Goal: Information Seeking & Learning: Learn about a topic

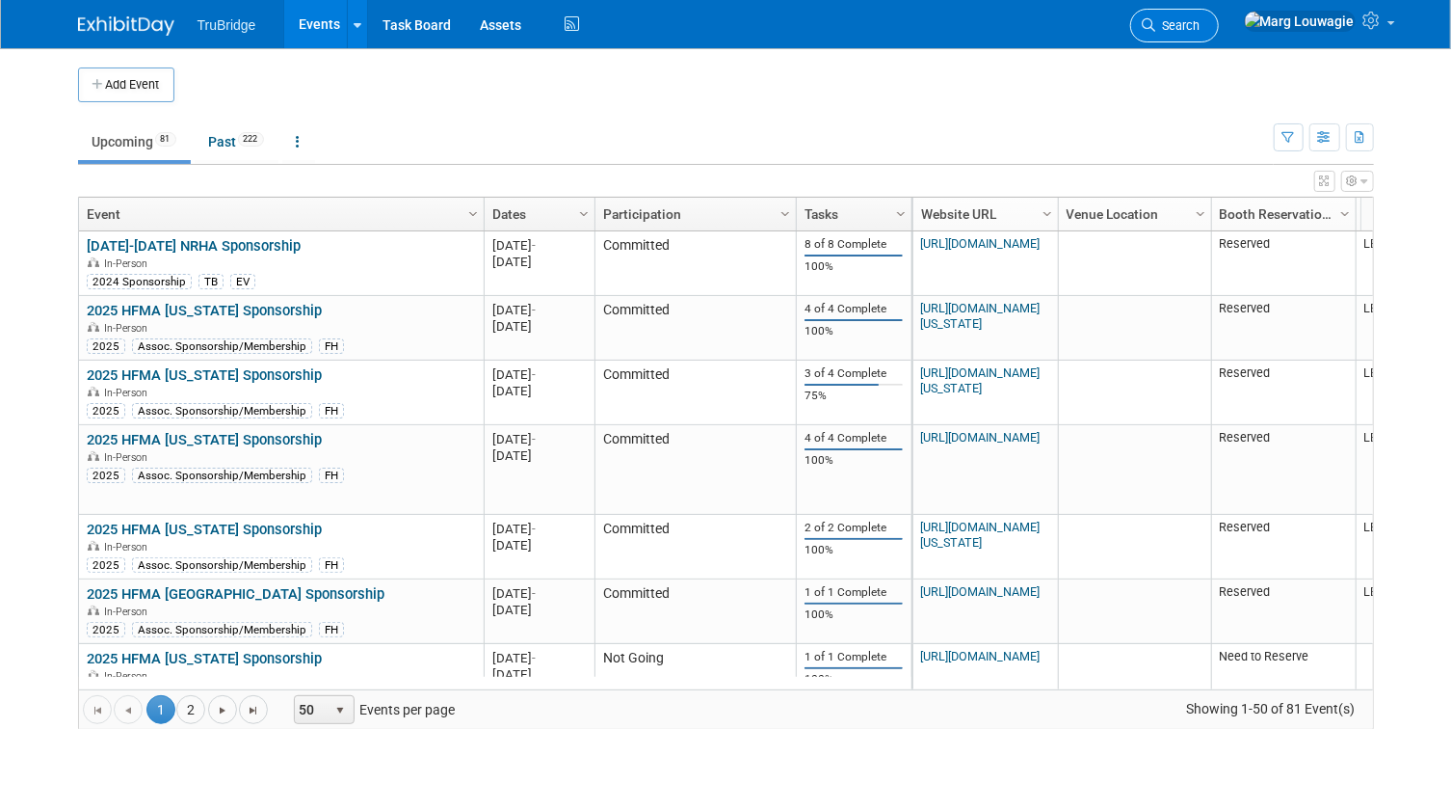
click at [1201, 31] on span "Search" at bounding box center [1179, 25] width 44 height 14
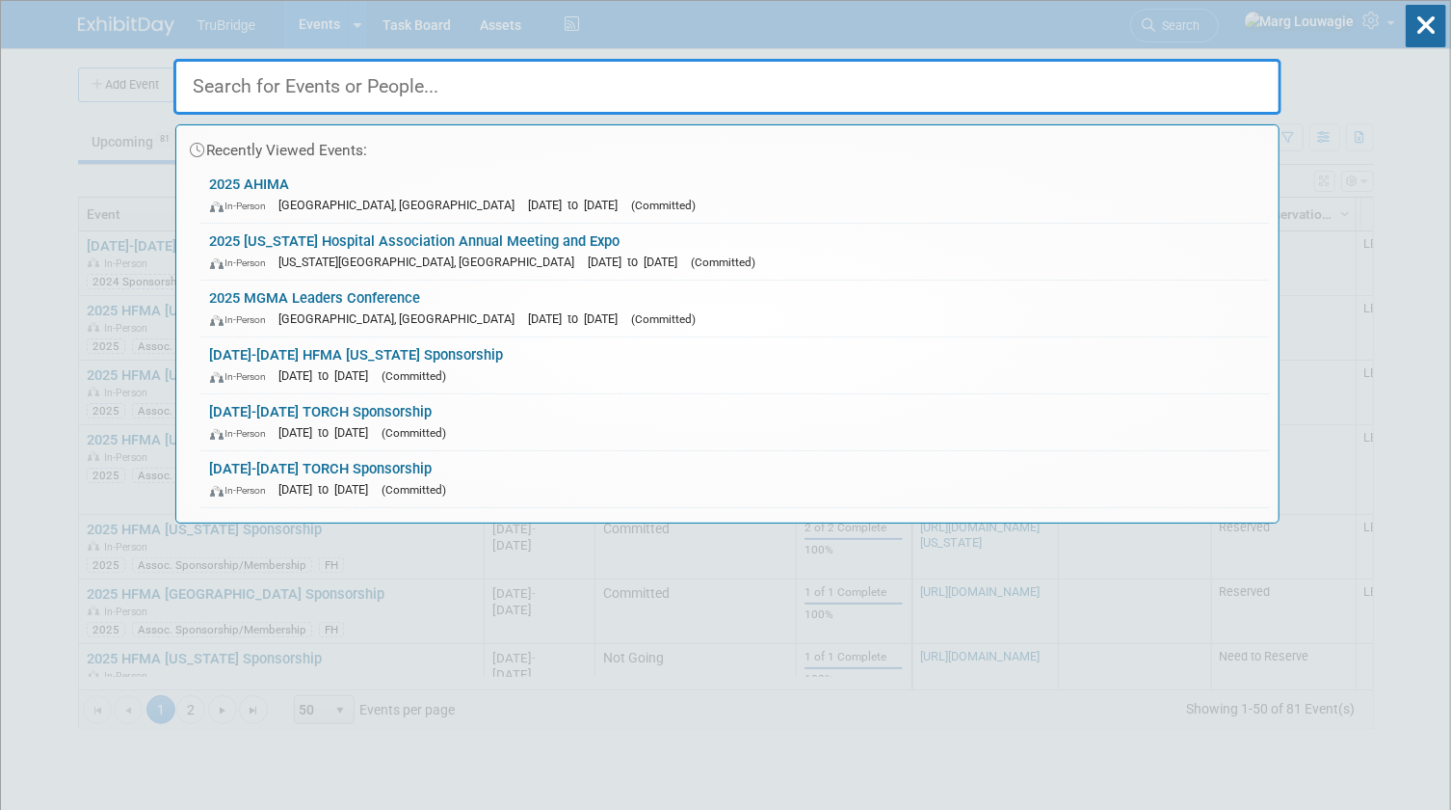
click at [1240, 67] on input "text" at bounding box center [727, 87] width 1108 height 56
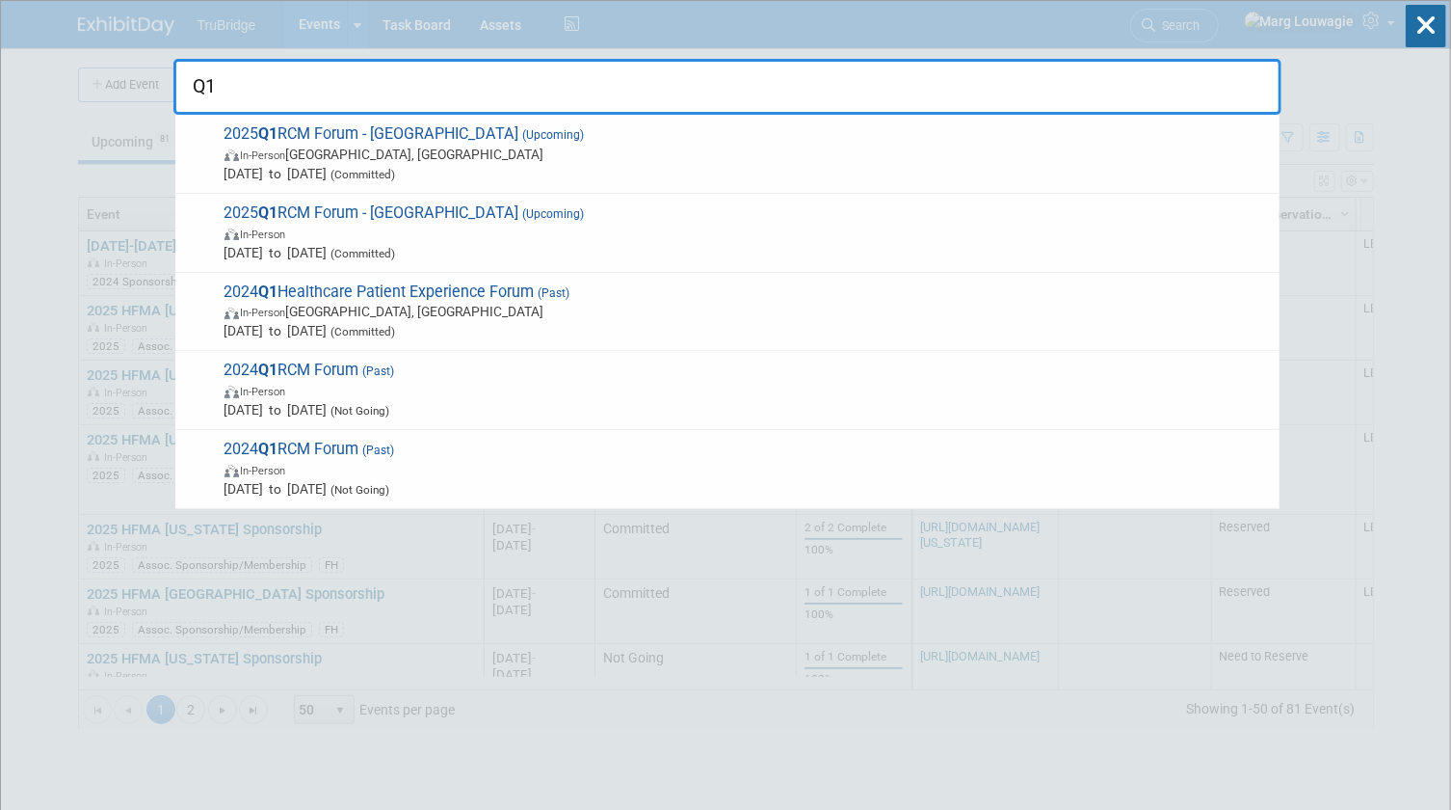
type input "Q1"
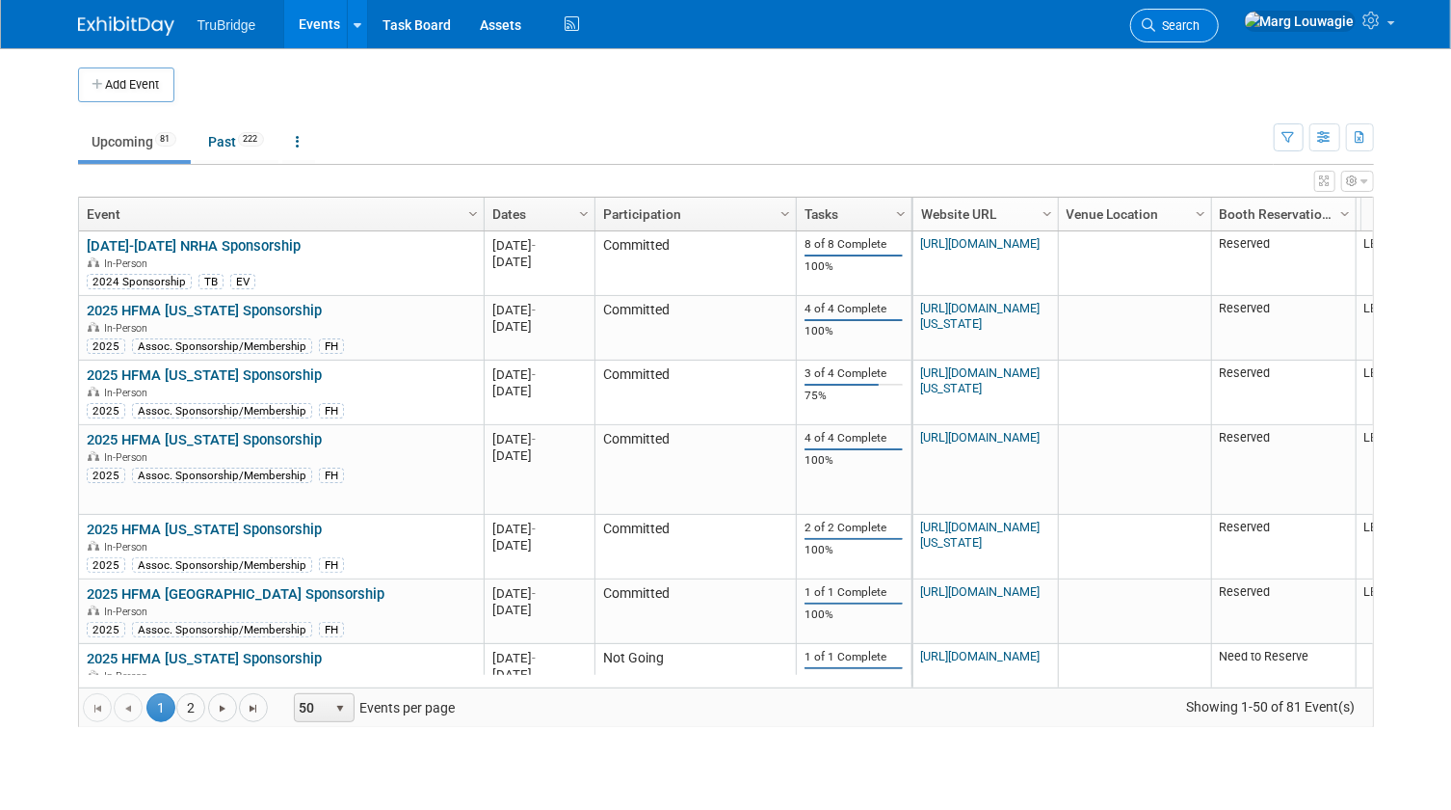
click at [1201, 28] on span "Search" at bounding box center [1179, 25] width 44 height 14
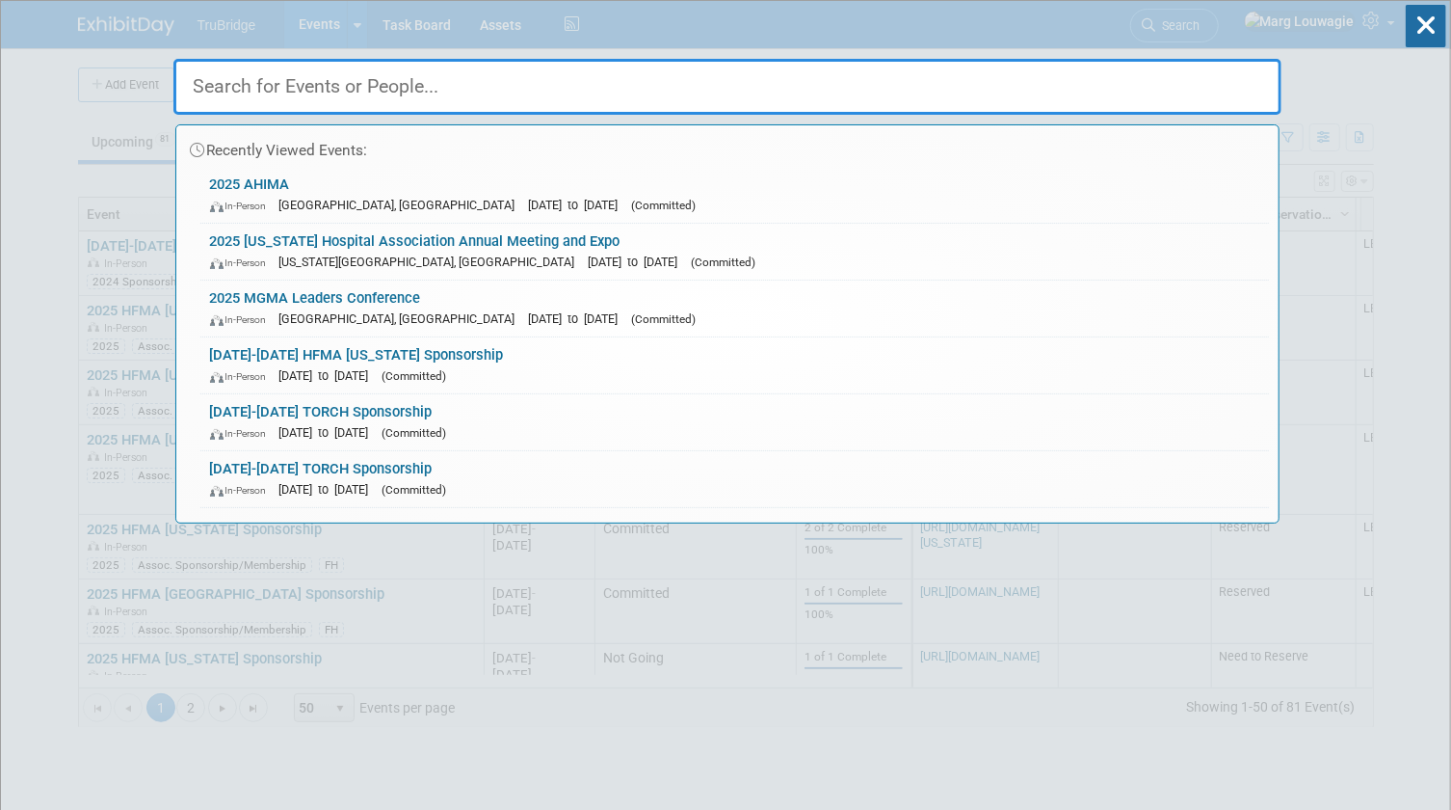
click at [1232, 78] on input "text" at bounding box center [727, 87] width 1108 height 56
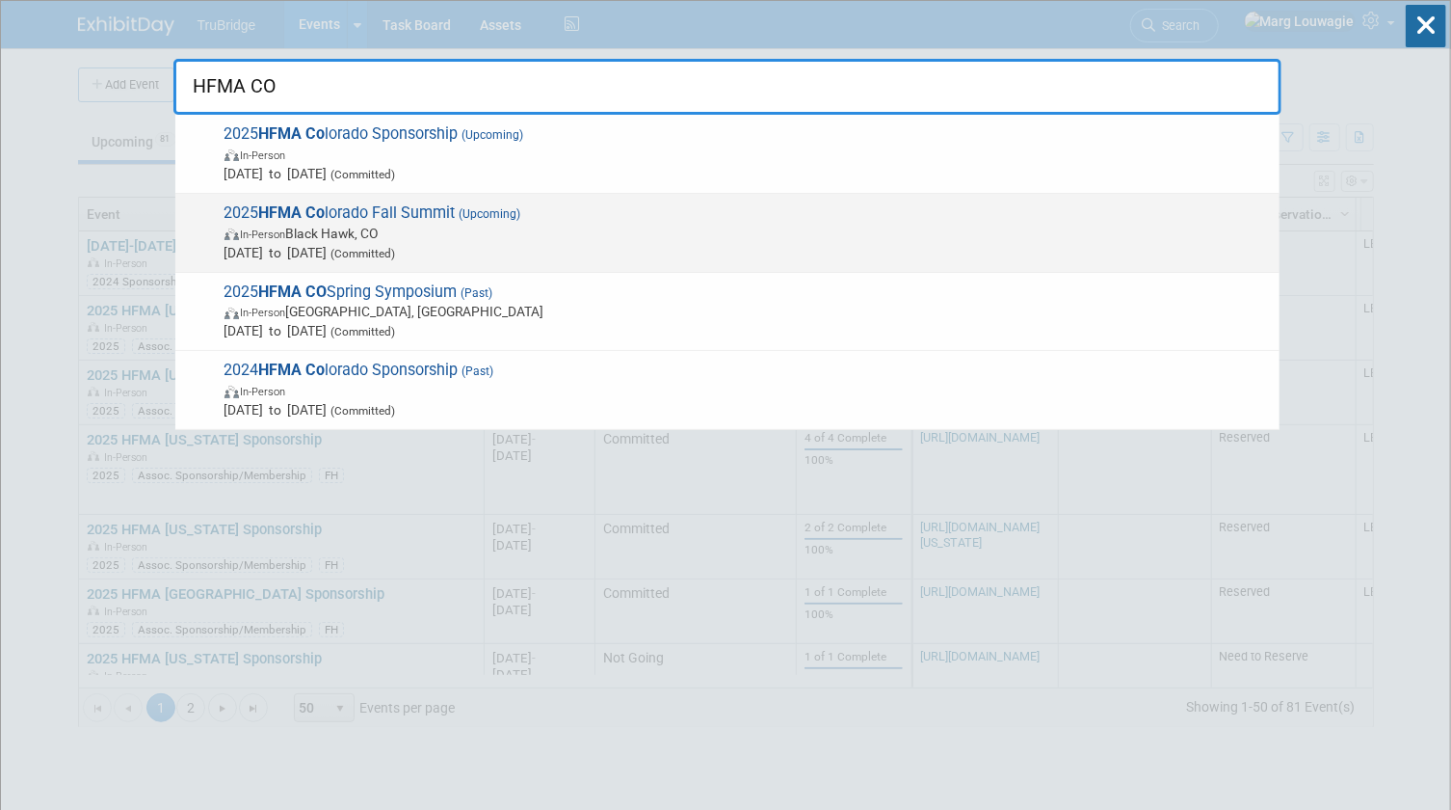
type input "HFMA CO"
click at [372, 231] on span "In-Person Black Hawk, CO" at bounding box center [748, 233] width 1046 height 19
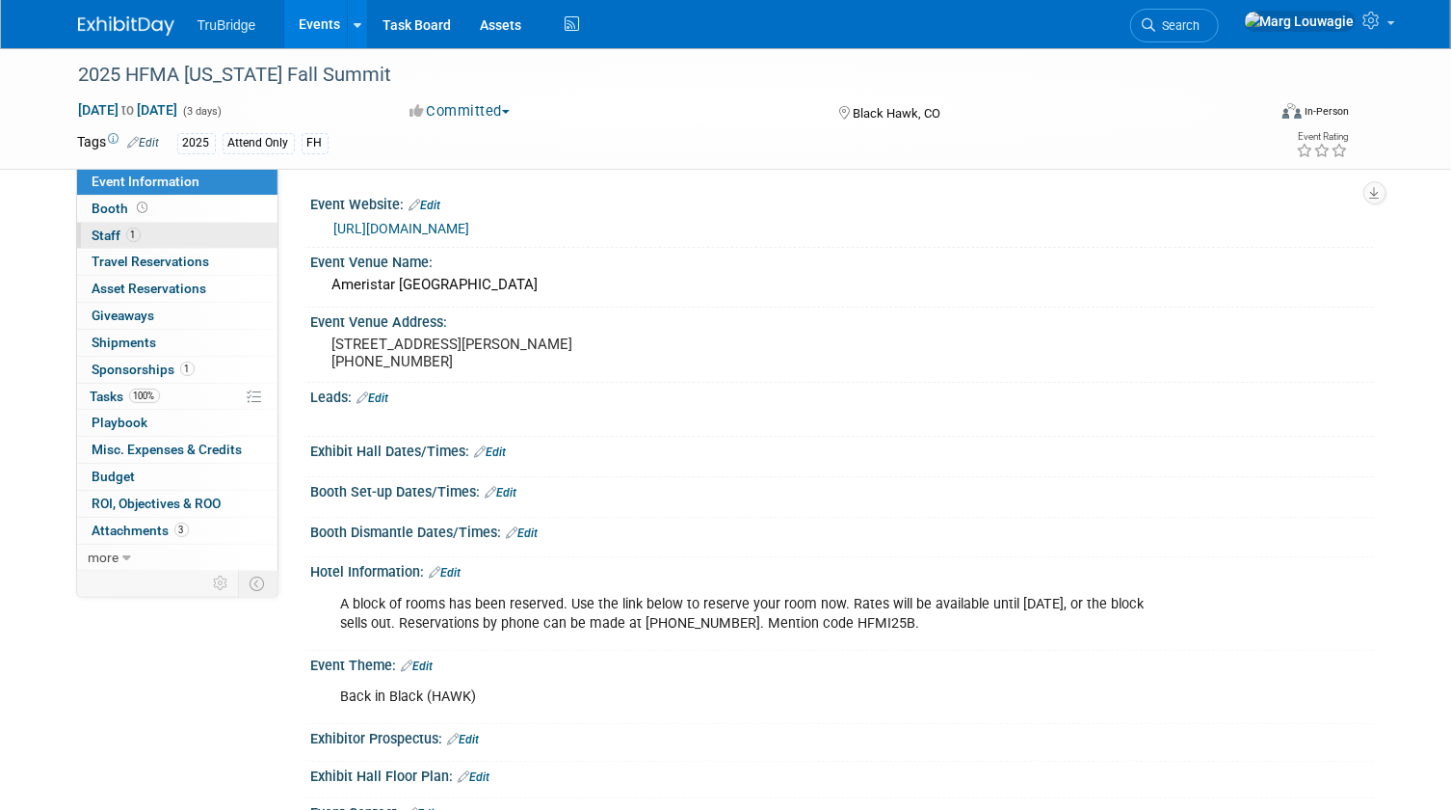
click at [177, 238] on link "1 Staff 1" at bounding box center [177, 236] width 200 height 26
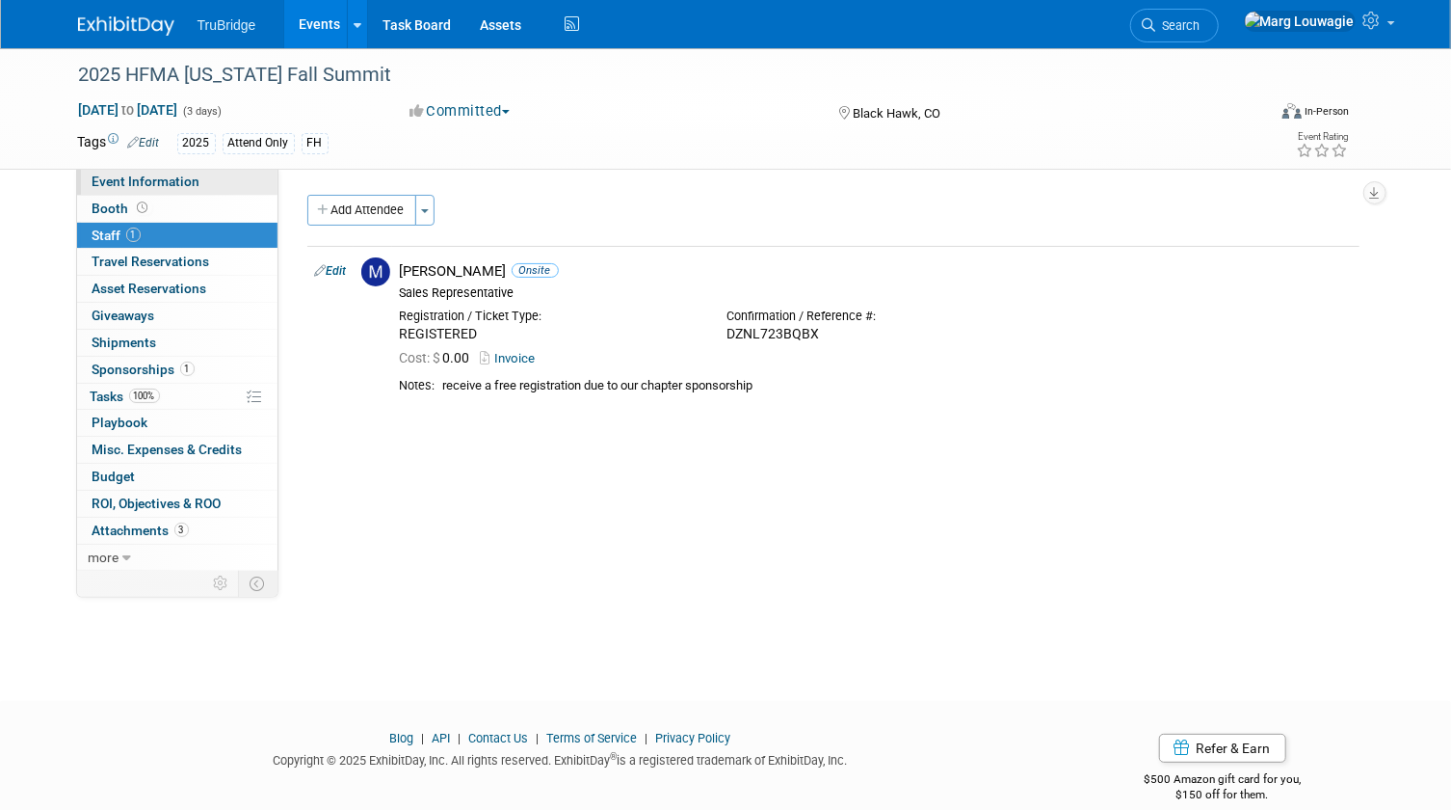
click at [226, 190] on link "Event Information" at bounding box center [177, 182] width 200 height 26
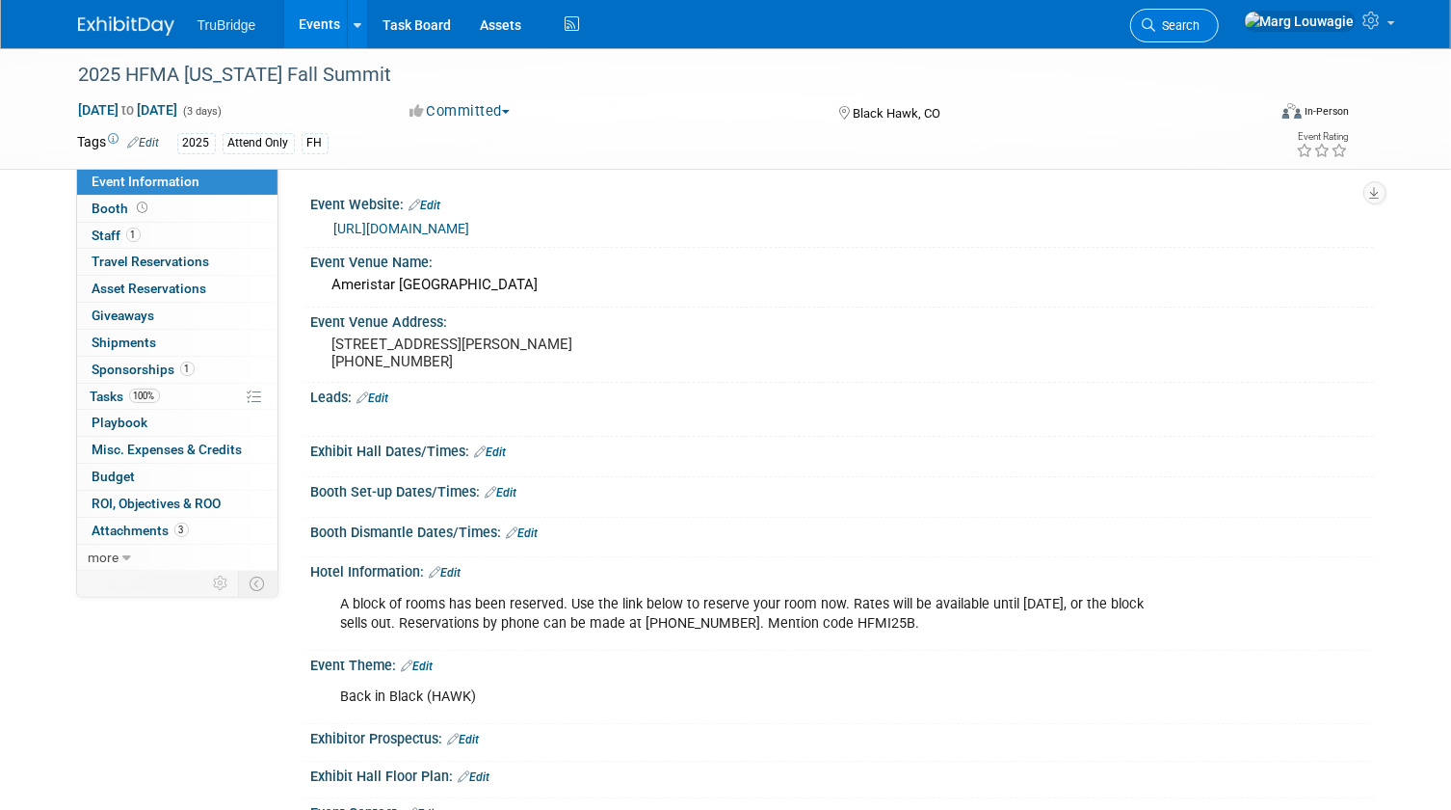
click at [1201, 29] on span "Search" at bounding box center [1179, 25] width 44 height 14
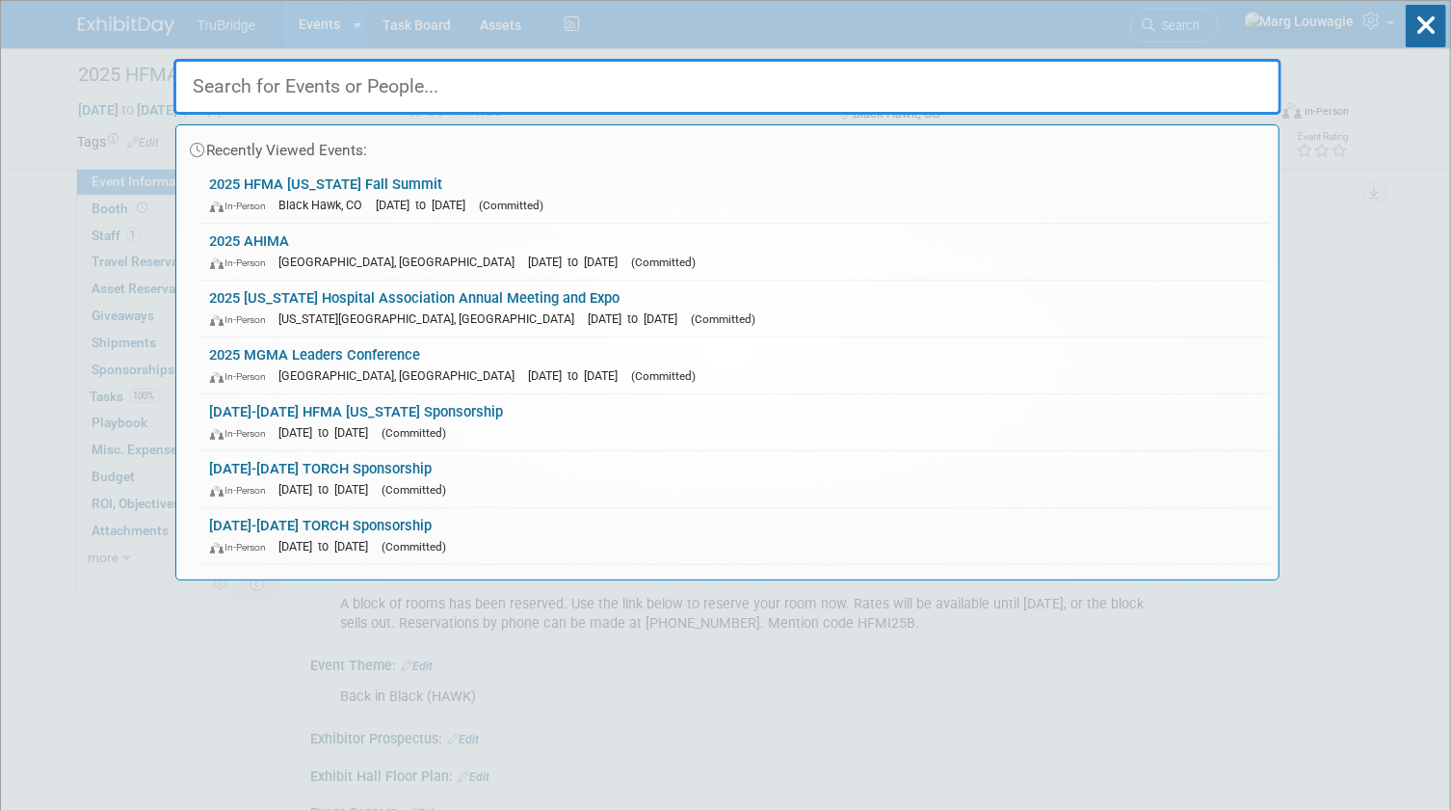
click at [1195, 73] on input "text" at bounding box center [727, 87] width 1108 height 56
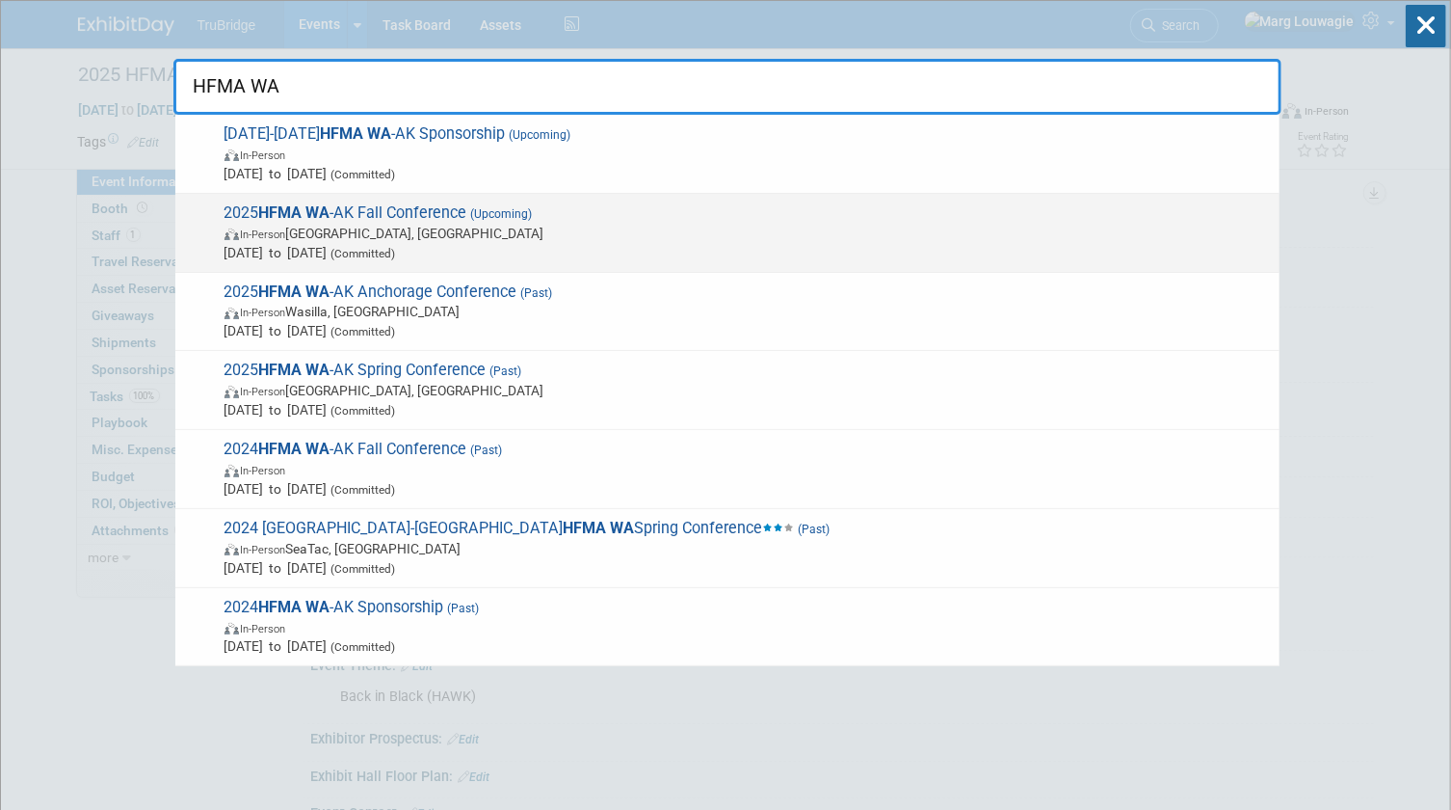
type input "HFMA WA"
click at [458, 239] on span "In-Person Airway Heights, WA" at bounding box center [748, 233] width 1046 height 19
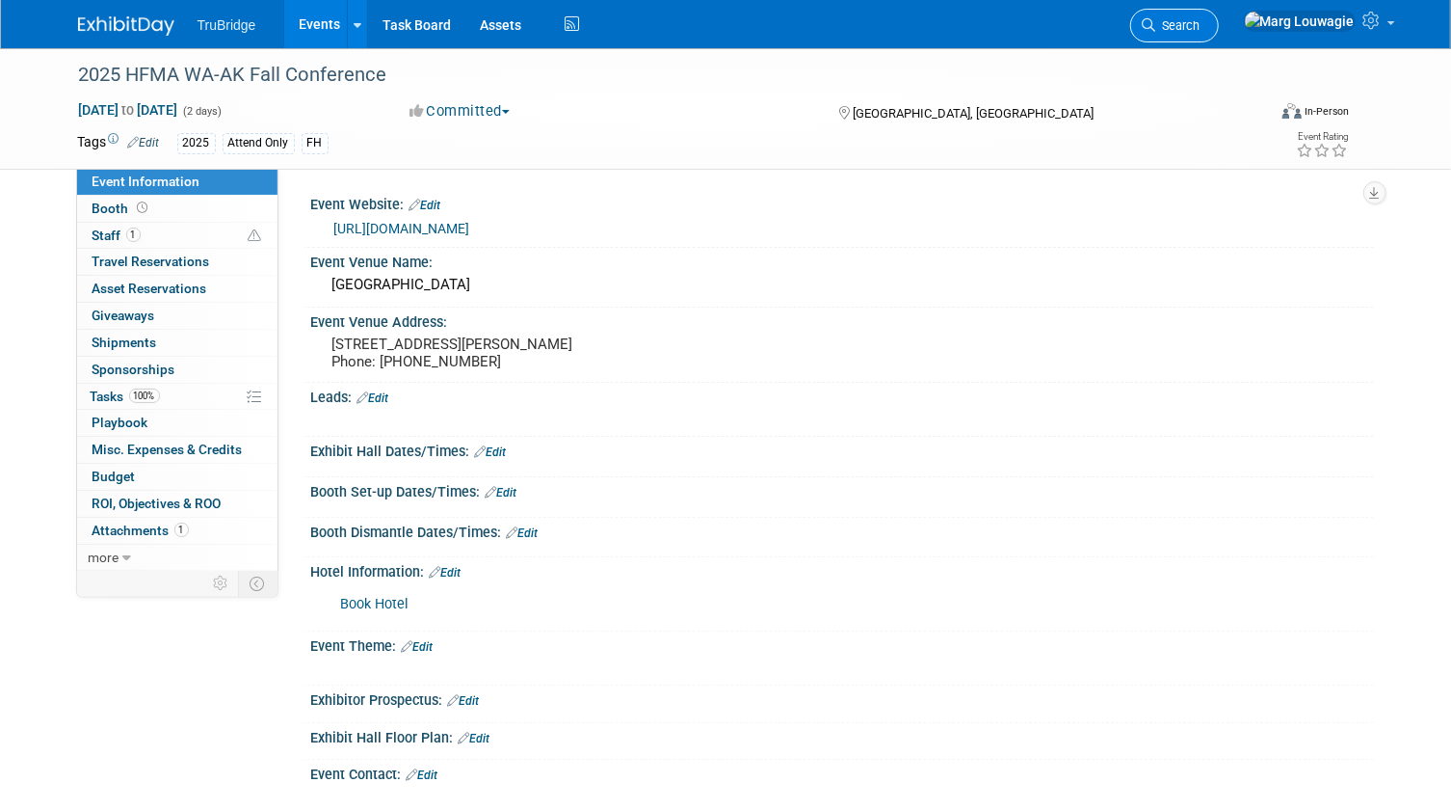
click at [1201, 25] on span "Search" at bounding box center [1179, 25] width 44 height 14
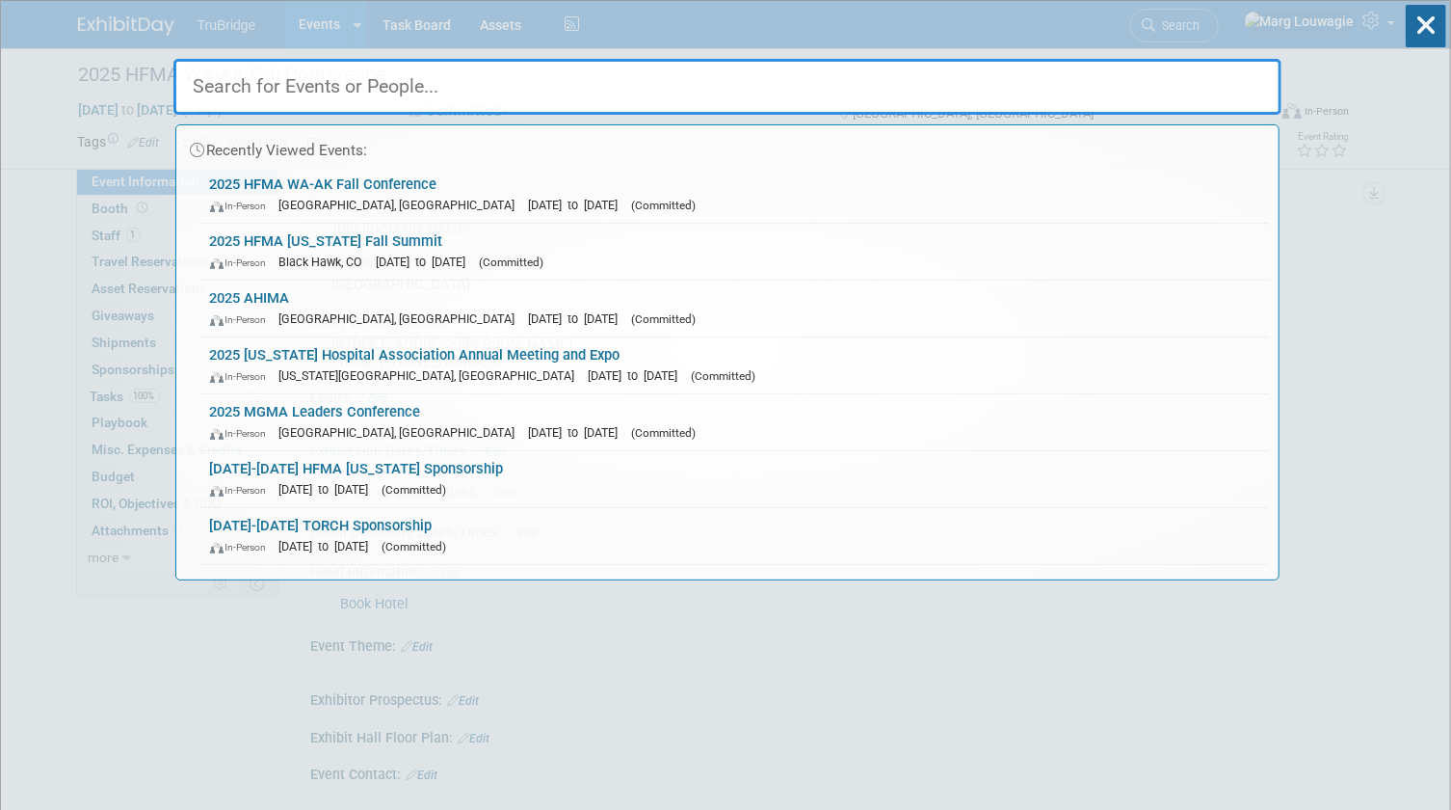
click at [1214, 92] on input "text" at bounding box center [727, 87] width 1108 height 56
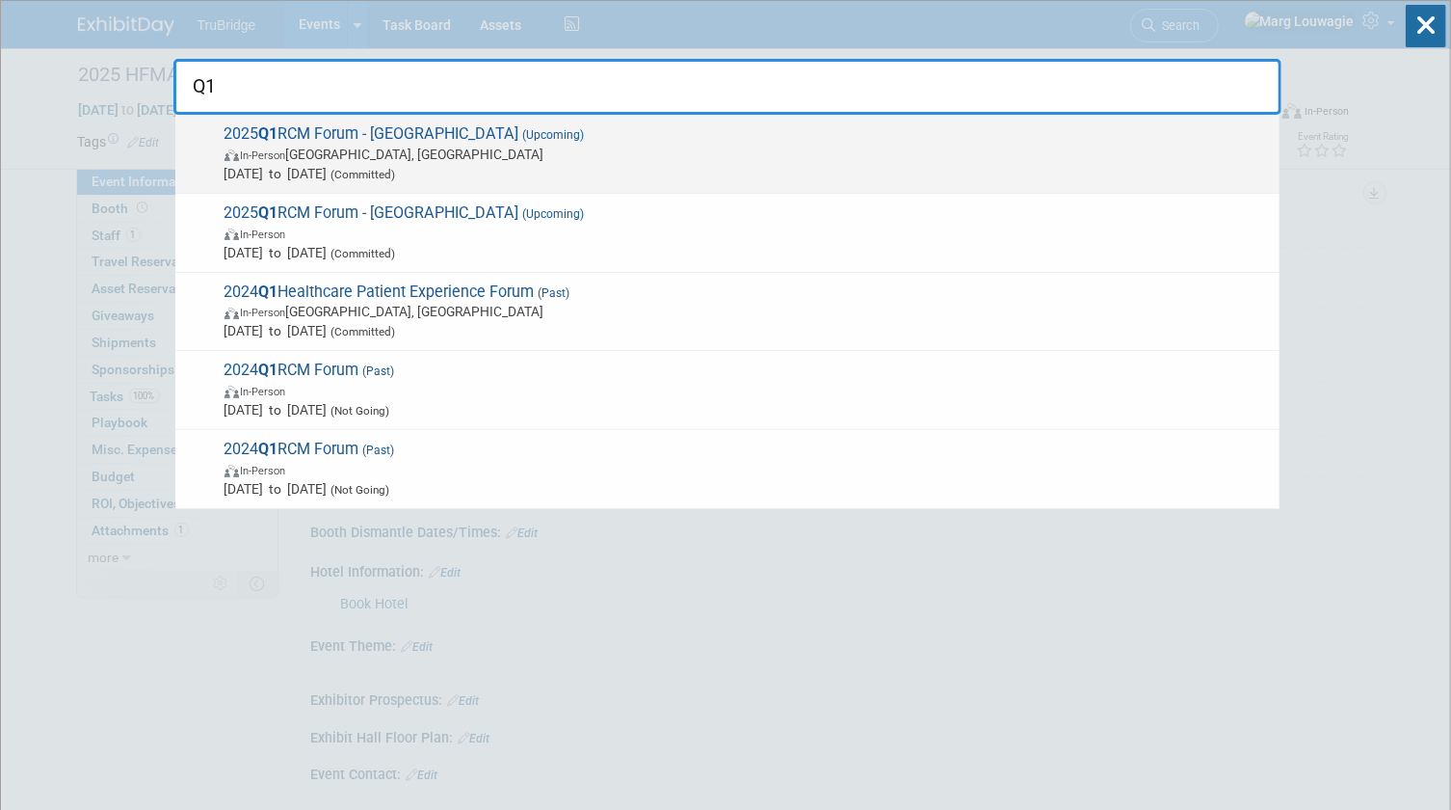
type input "Q1"
click at [566, 167] on span "Sep 18, 2025 to Sep 18, 2025 (Committed)" at bounding box center [748, 173] width 1046 height 19
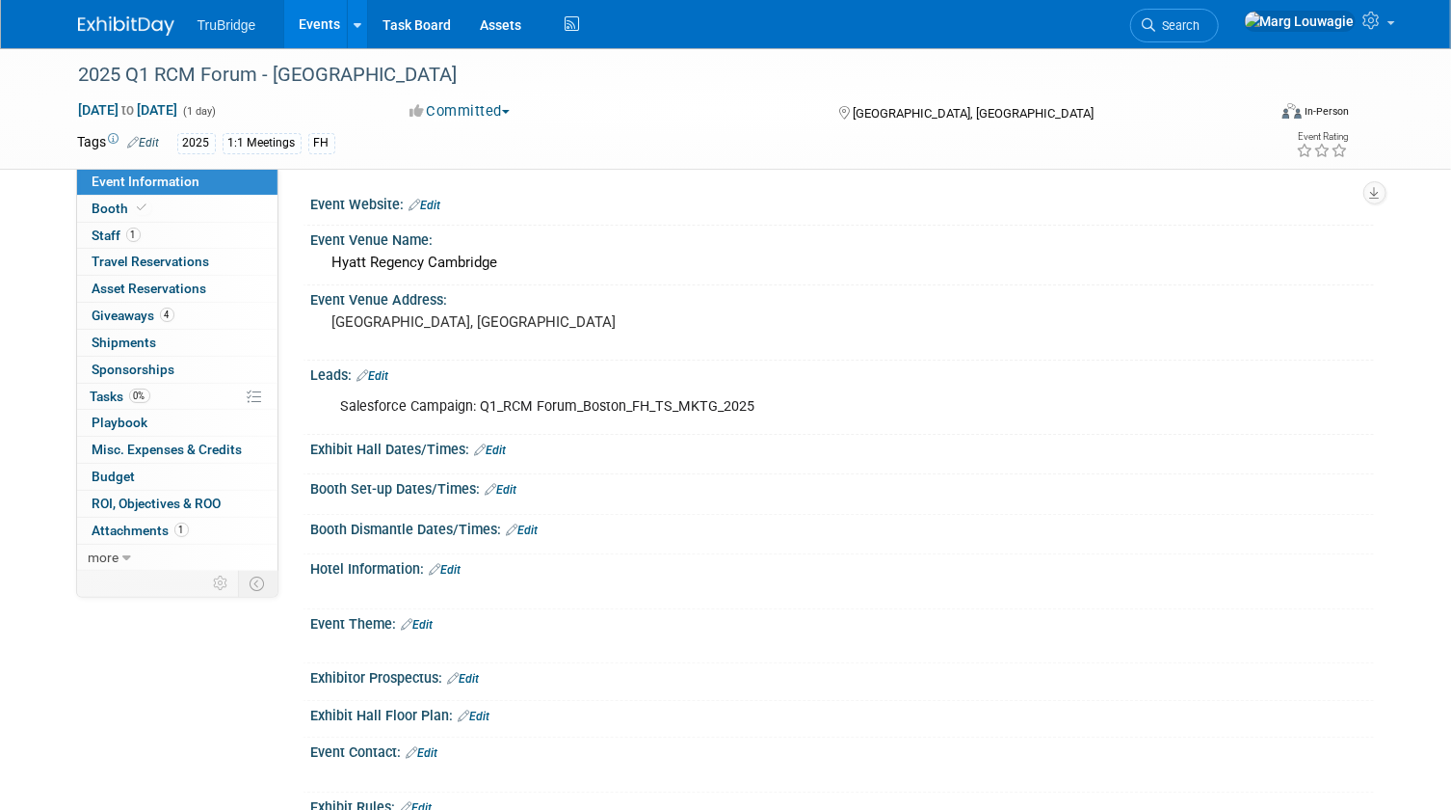
click at [506, 115] on button "Committed" at bounding box center [460, 111] width 115 height 20
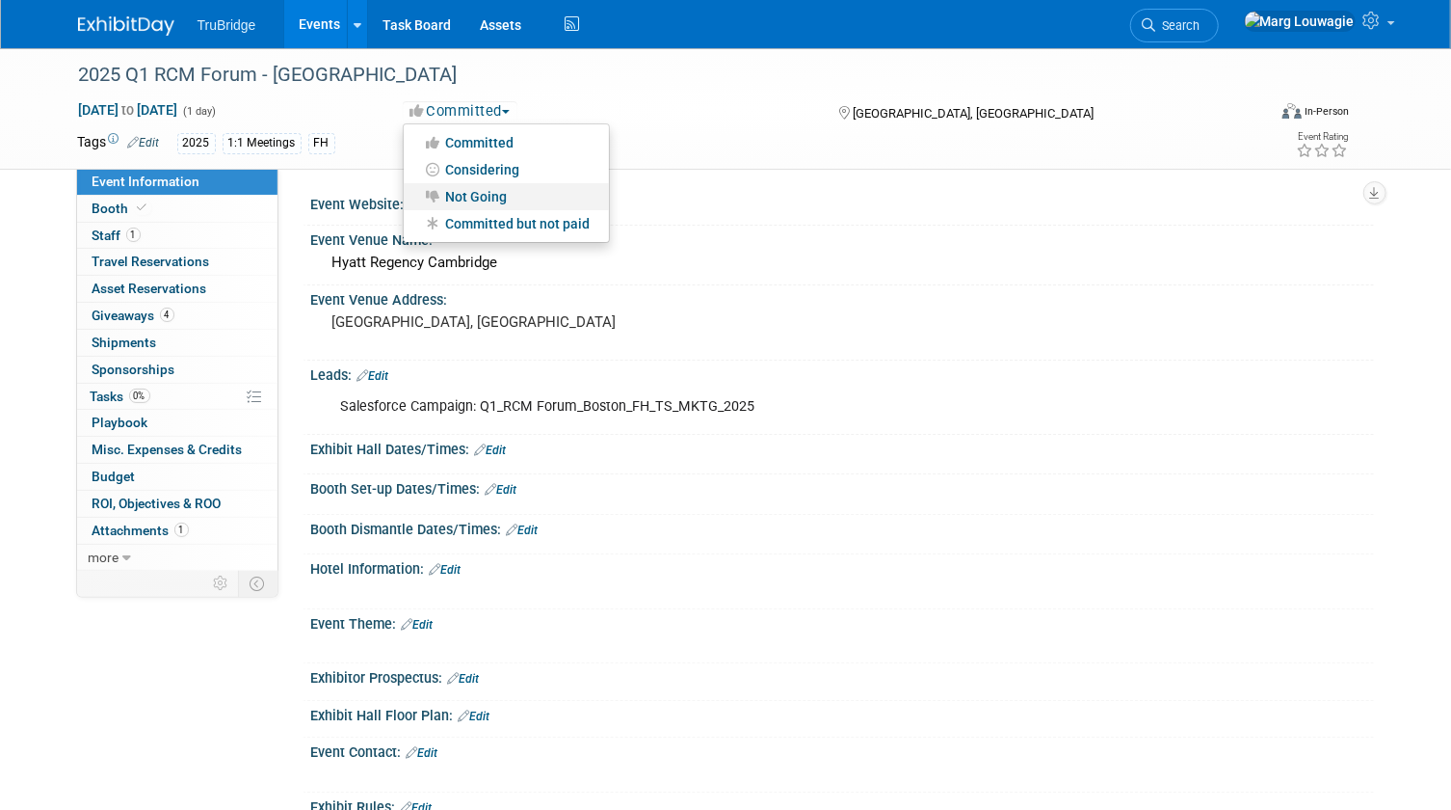
click at [487, 193] on link "Not Going" at bounding box center [506, 196] width 205 height 27
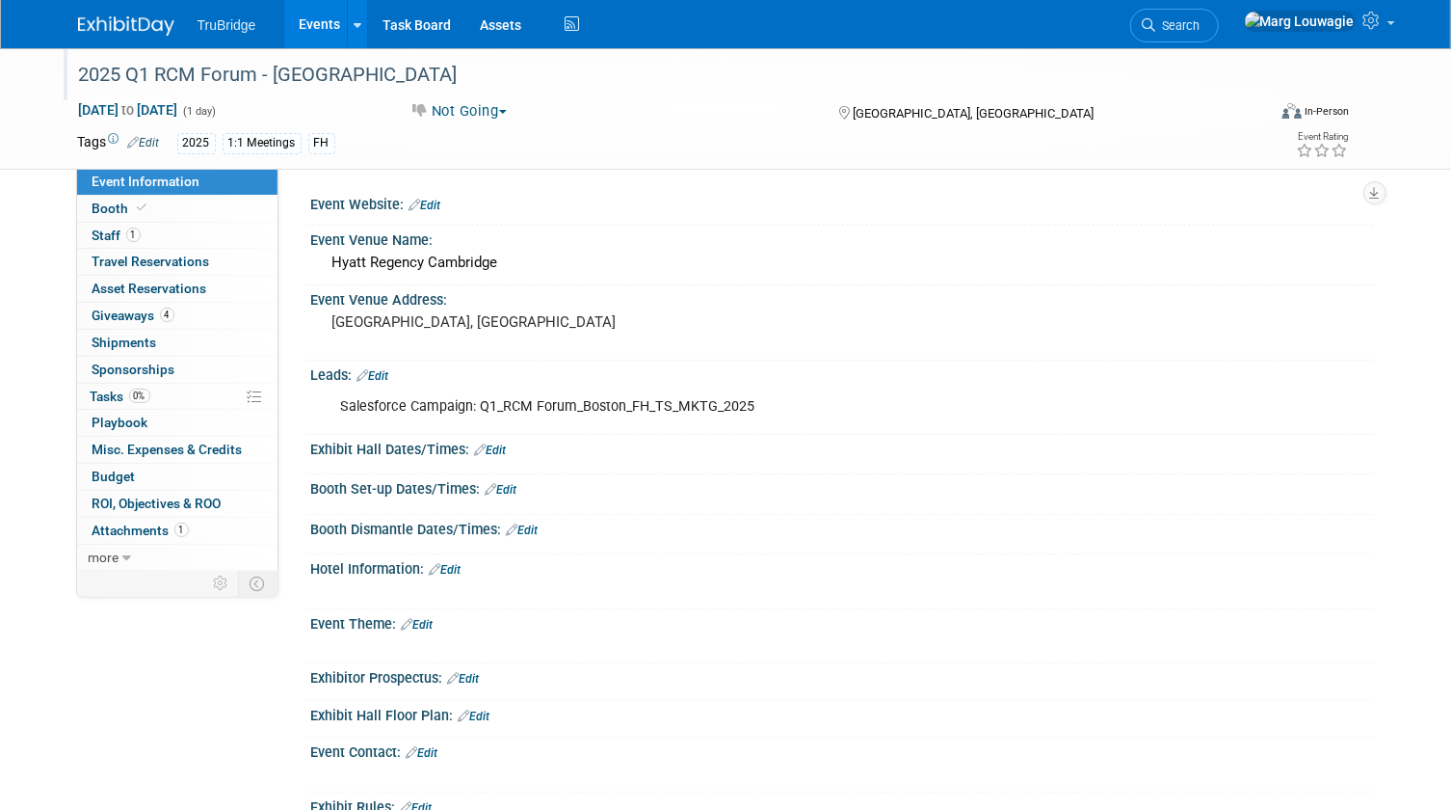
click at [305, 73] on div "2025 Q1 RCM Forum - Boston" at bounding box center [657, 75] width 1170 height 35
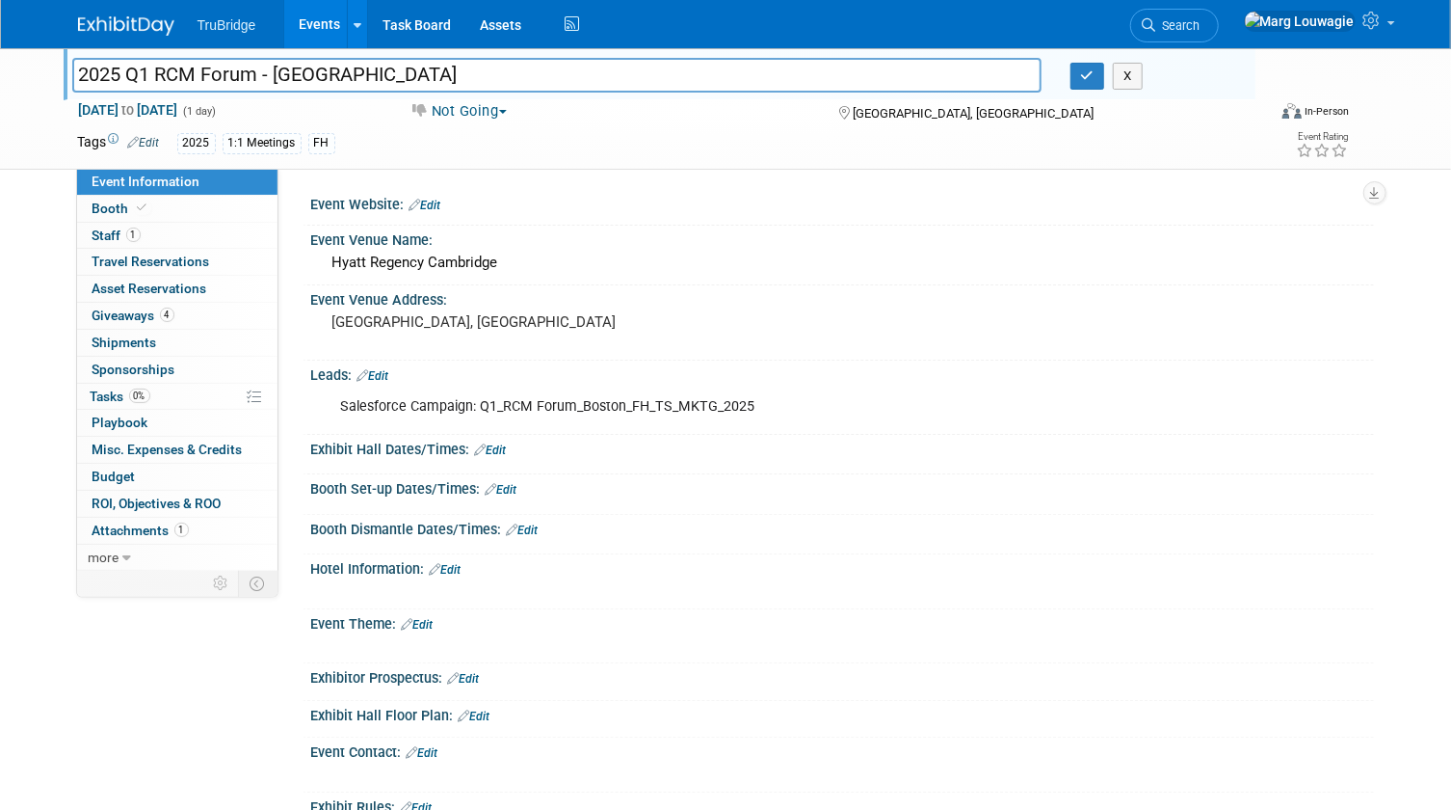
click at [79, 70] on input "2025 Q1 RCM Forum - Boston" at bounding box center [557, 75] width 970 height 34
type input "CANCELLED - 2025 Q1 RCM Forum - [GEOGRAPHIC_DATA]"
click at [796, 242] on div "Event Venue Name:" at bounding box center [842, 238] width 1063 height 24
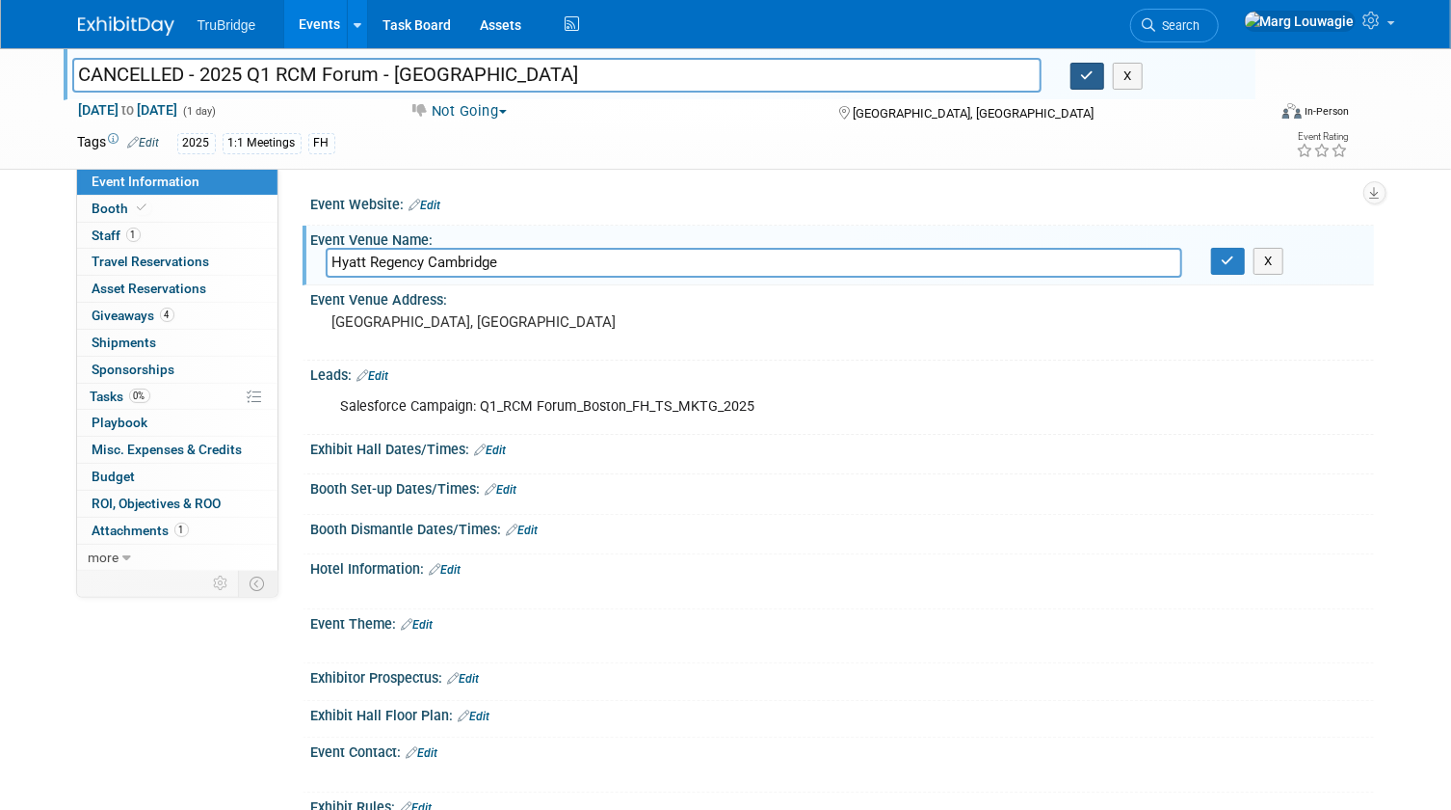
click at [1088, 74] on icon "button" at bounding box center [1087, 75] width 13 height 13
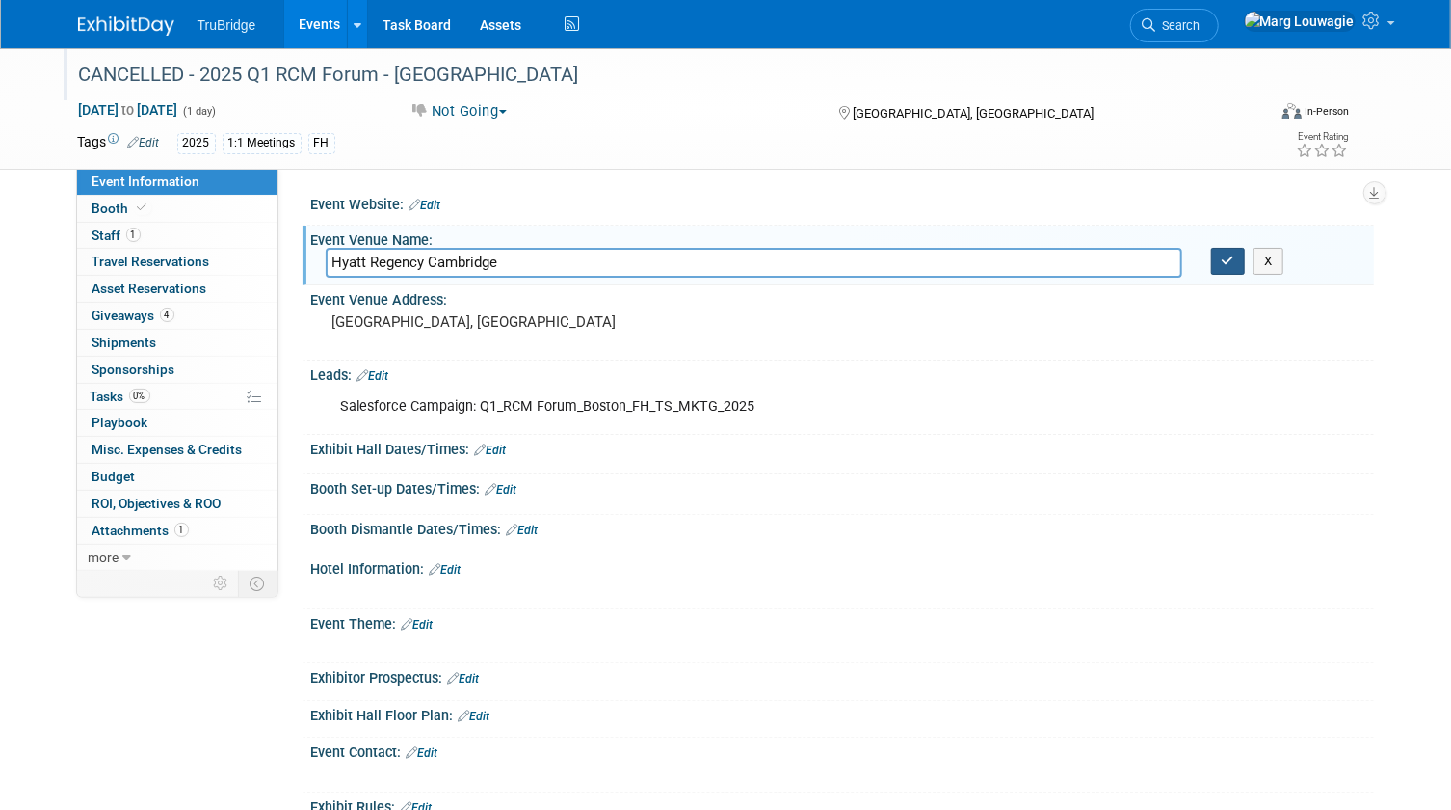
click at [1238, 264] on button "button" at bounding box center [1228, 261] width 35 height 27
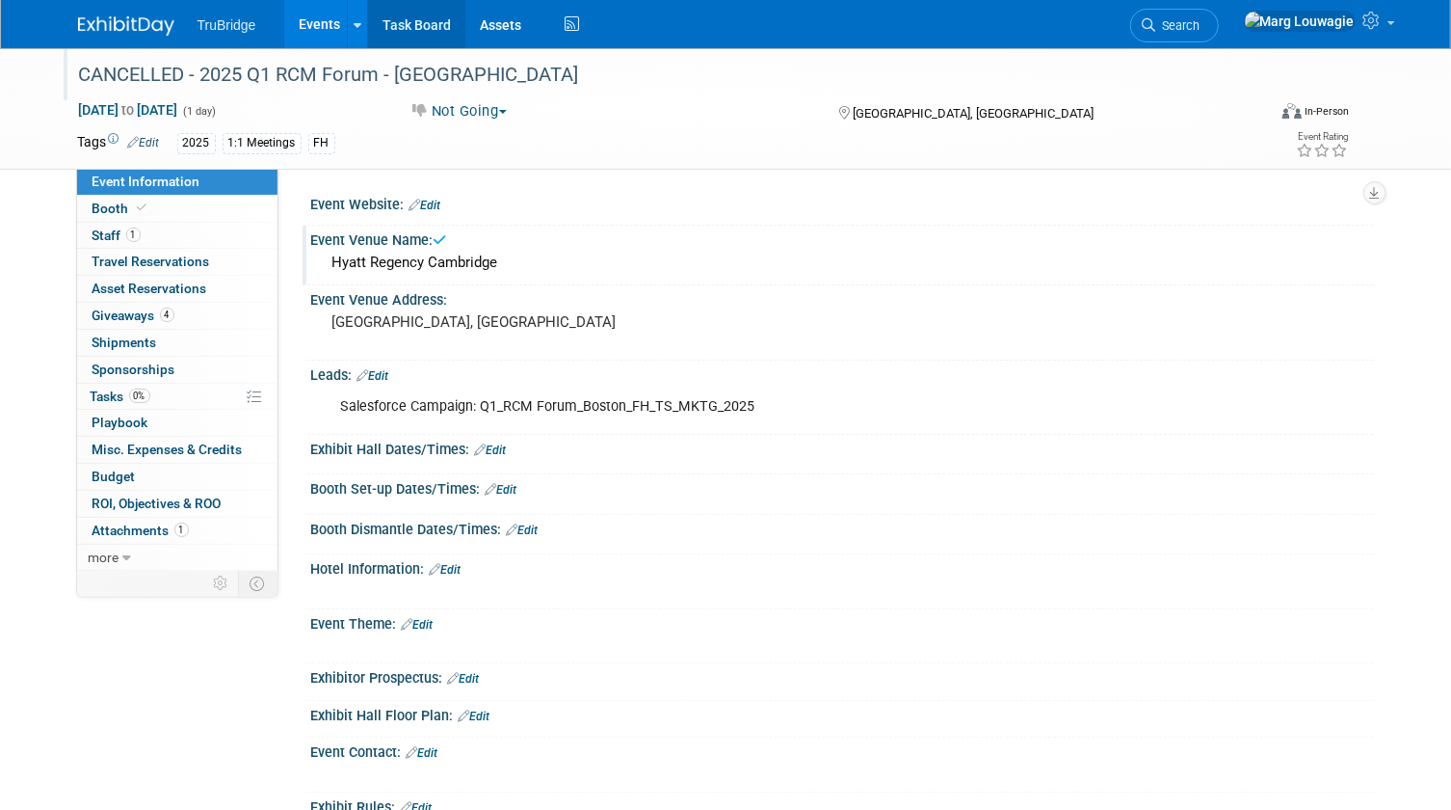
click at [426, 19] on link "Task Board" at bounding box center [416, 24] width 97 height 48
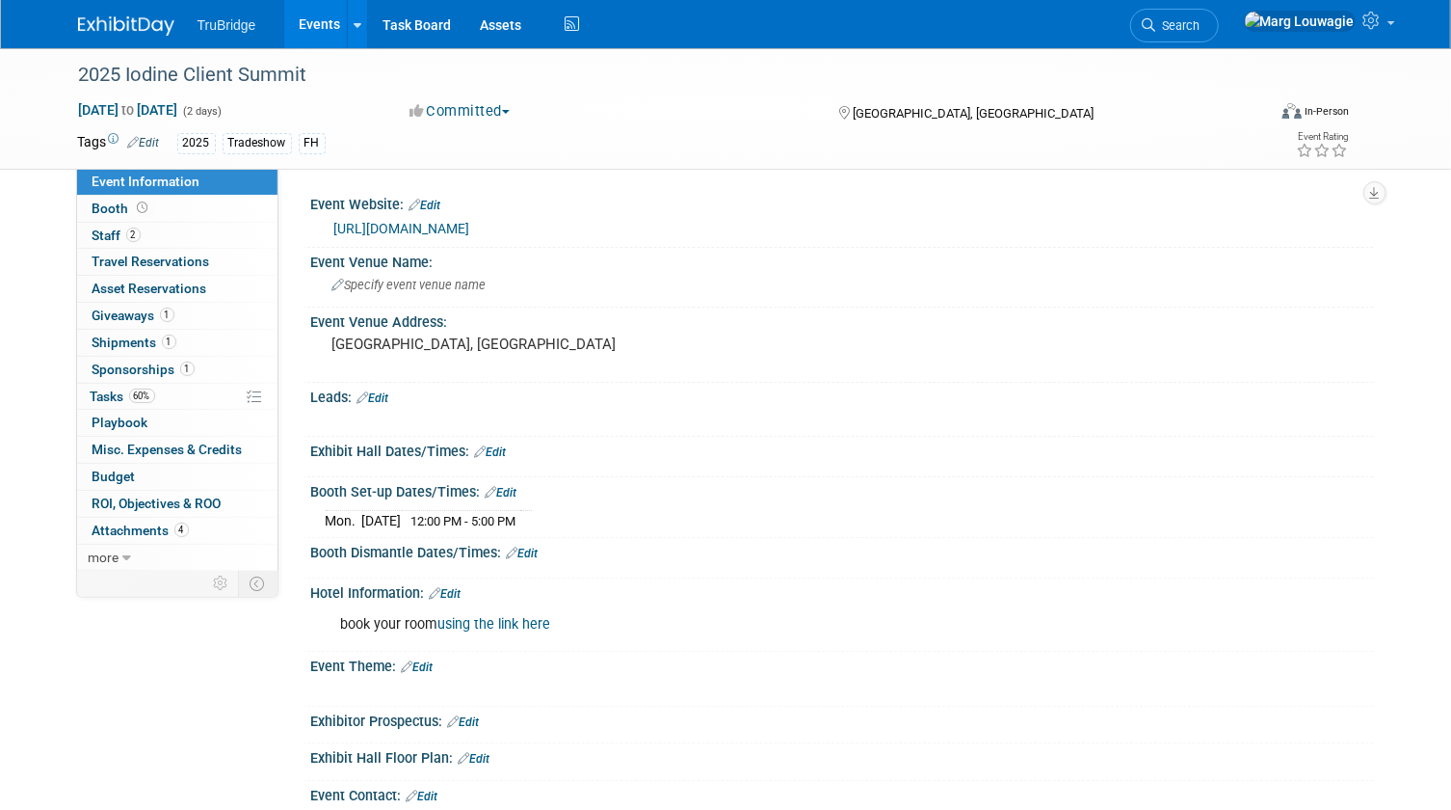
click at [470, 224] on link "[URL][DOMAIN_NAME]" at bounding box center [402, 228] width 136 height 15
click at [161, 240] on link "2 Staff 2" at bounding box center [177, 236] width 200 height 26
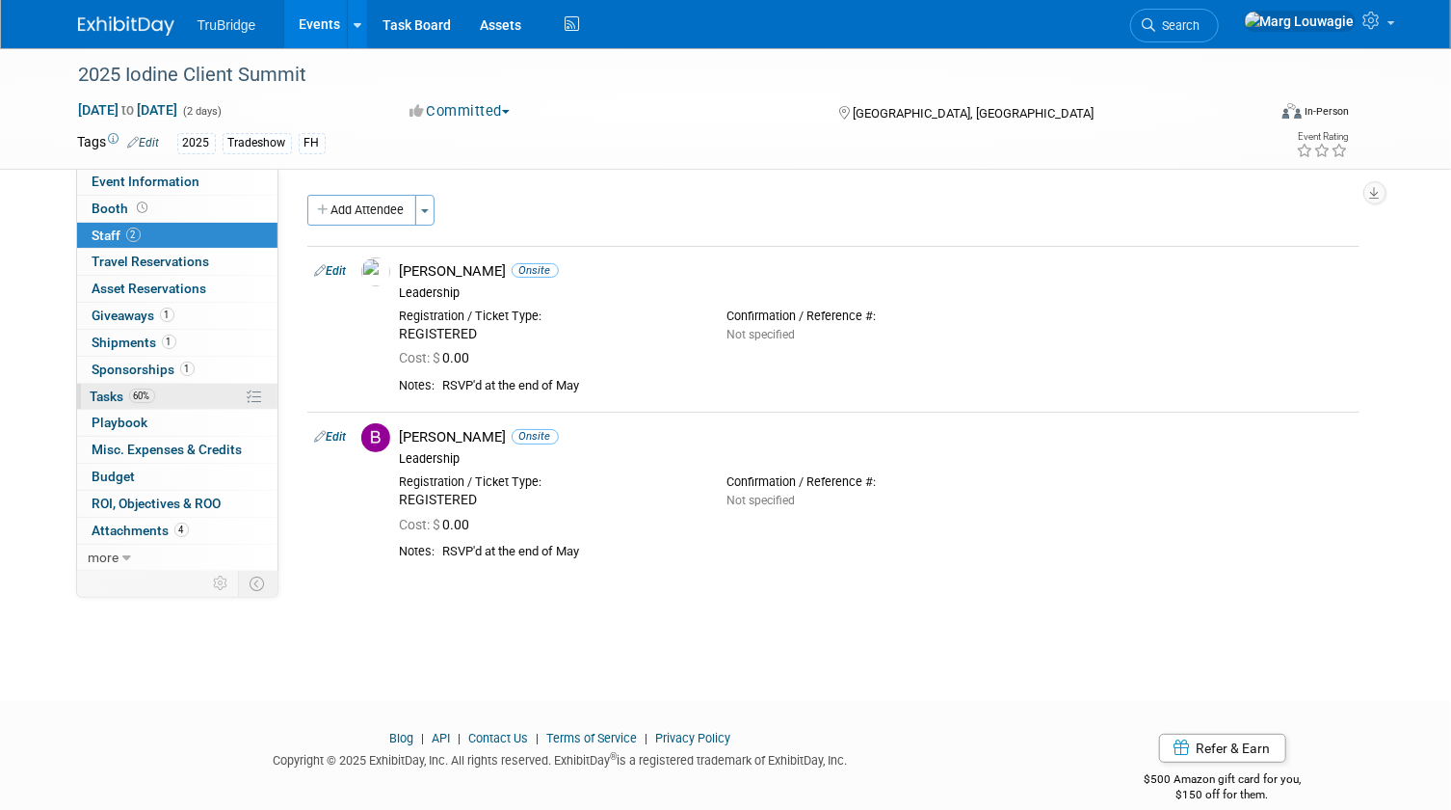
click at [108, 395] on span "Tasks 60%" at bounding box center [123, 395] width 65 height 15
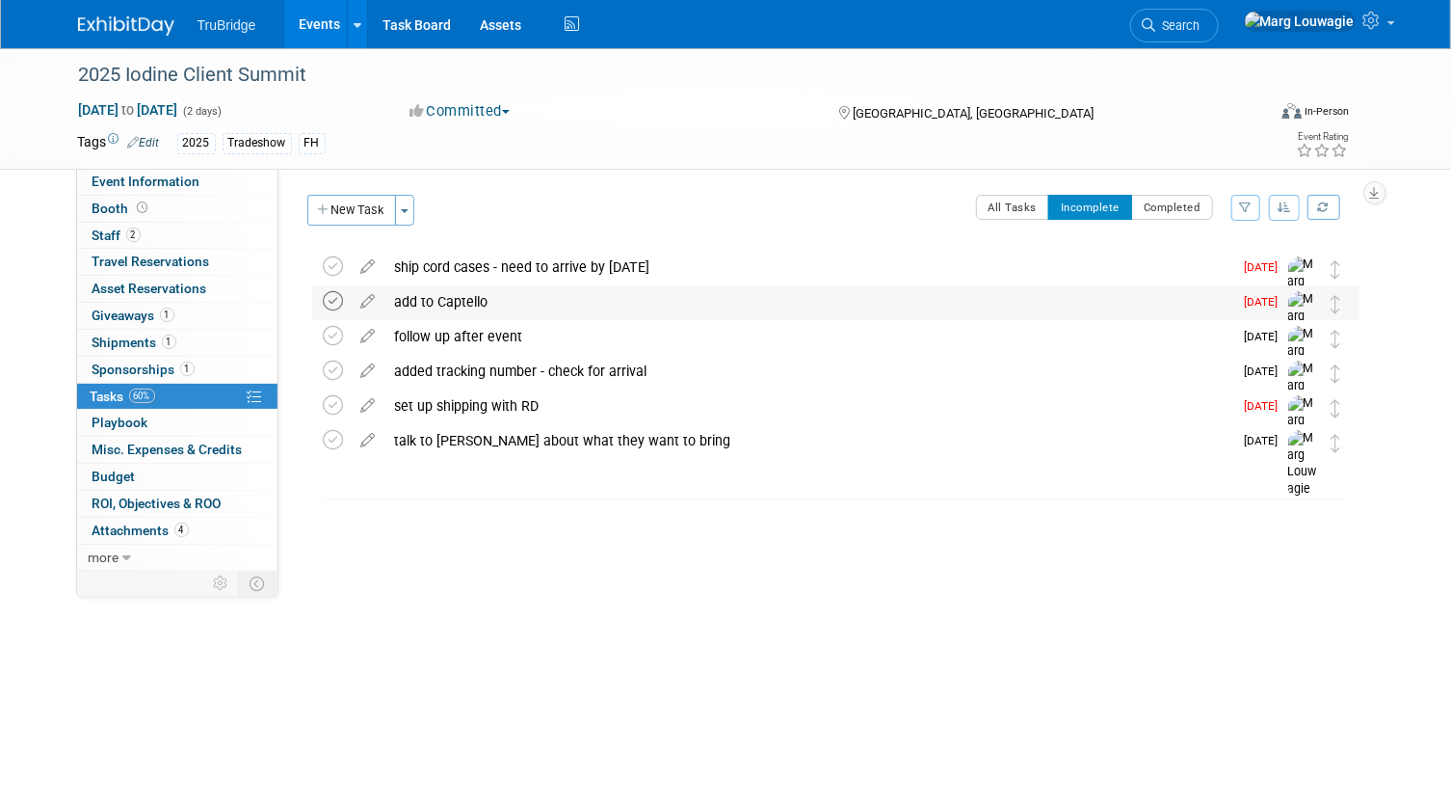
click at [337, 299] on icon at bounding box center [334, 301] width 20 height 20
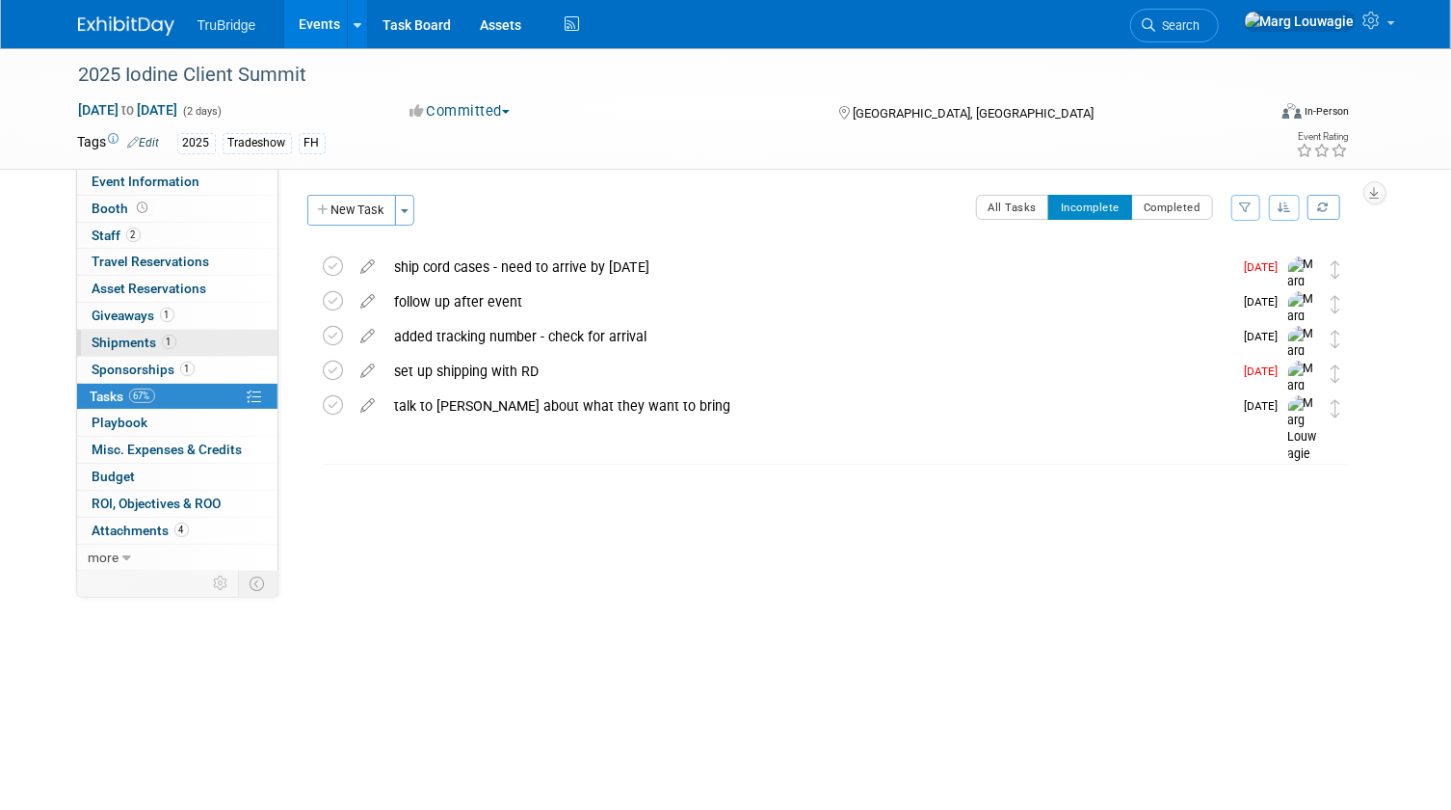
click at [156, 337] on span "Shipments 1" at bounding box center [135, 341] width 84 height 15
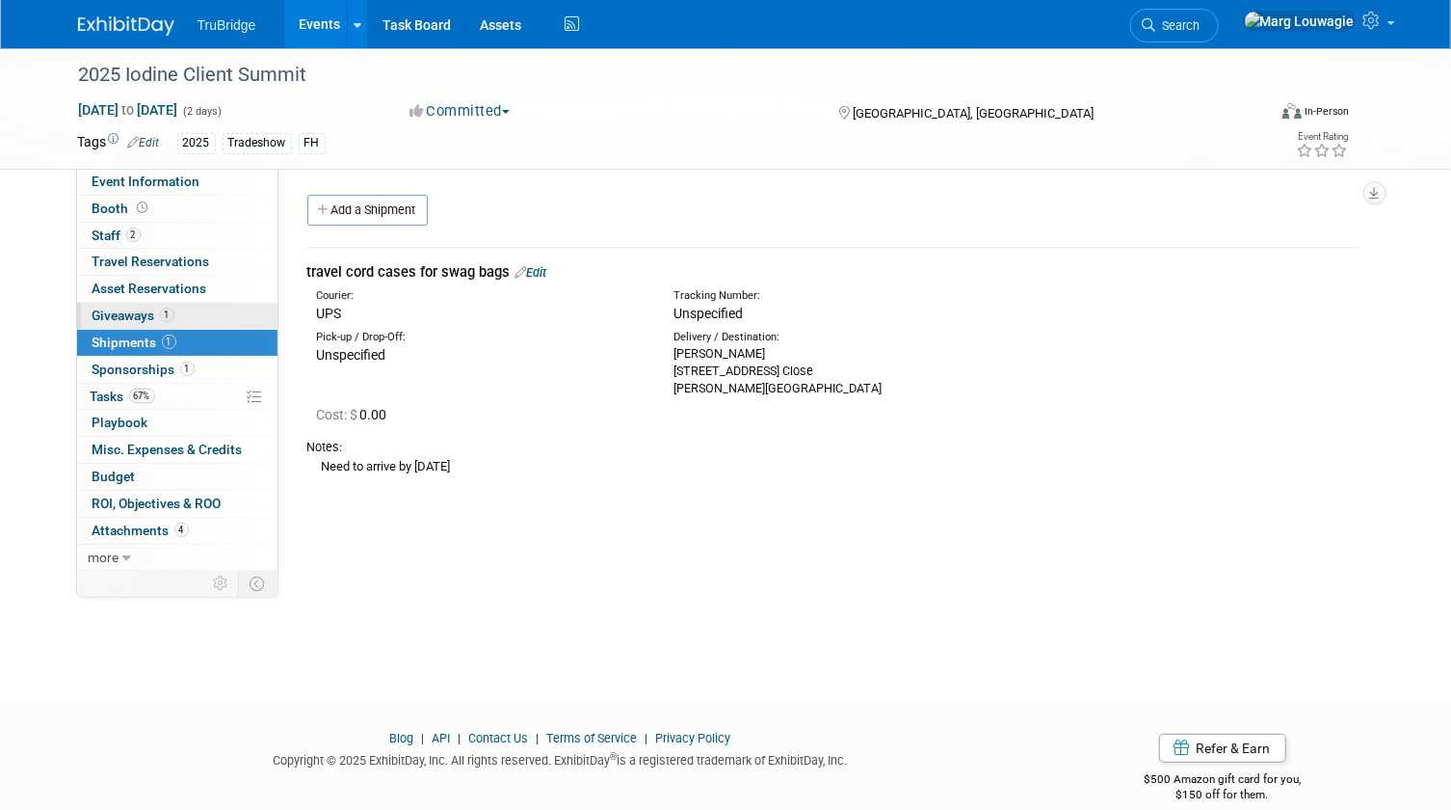
click at [137, 314] on span "Giveaways 1" at bounding box center [134, 314] width 82 height 15
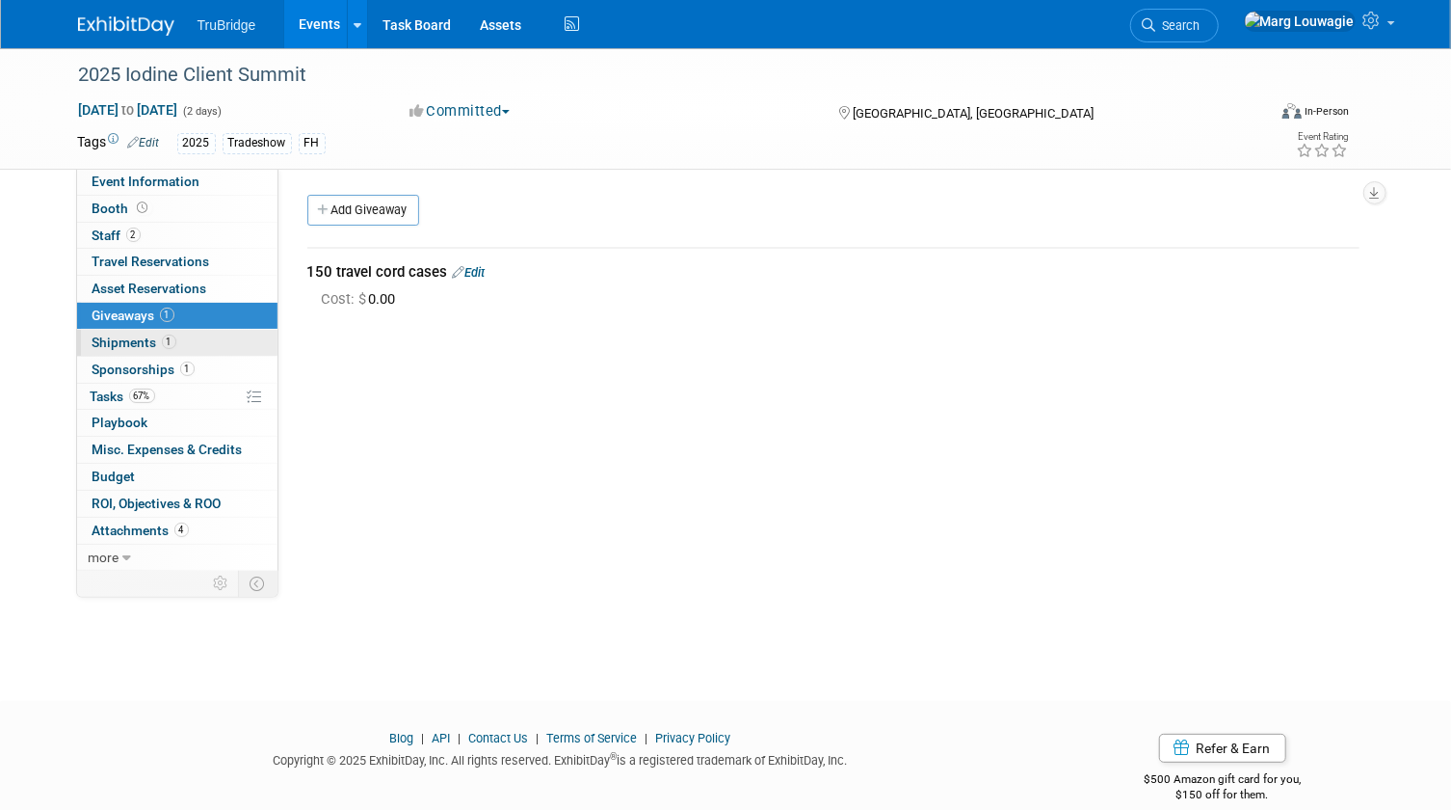
click at [149, 337] on span "Shipments 1" at bounding box center [135, 341] width 84 height 15
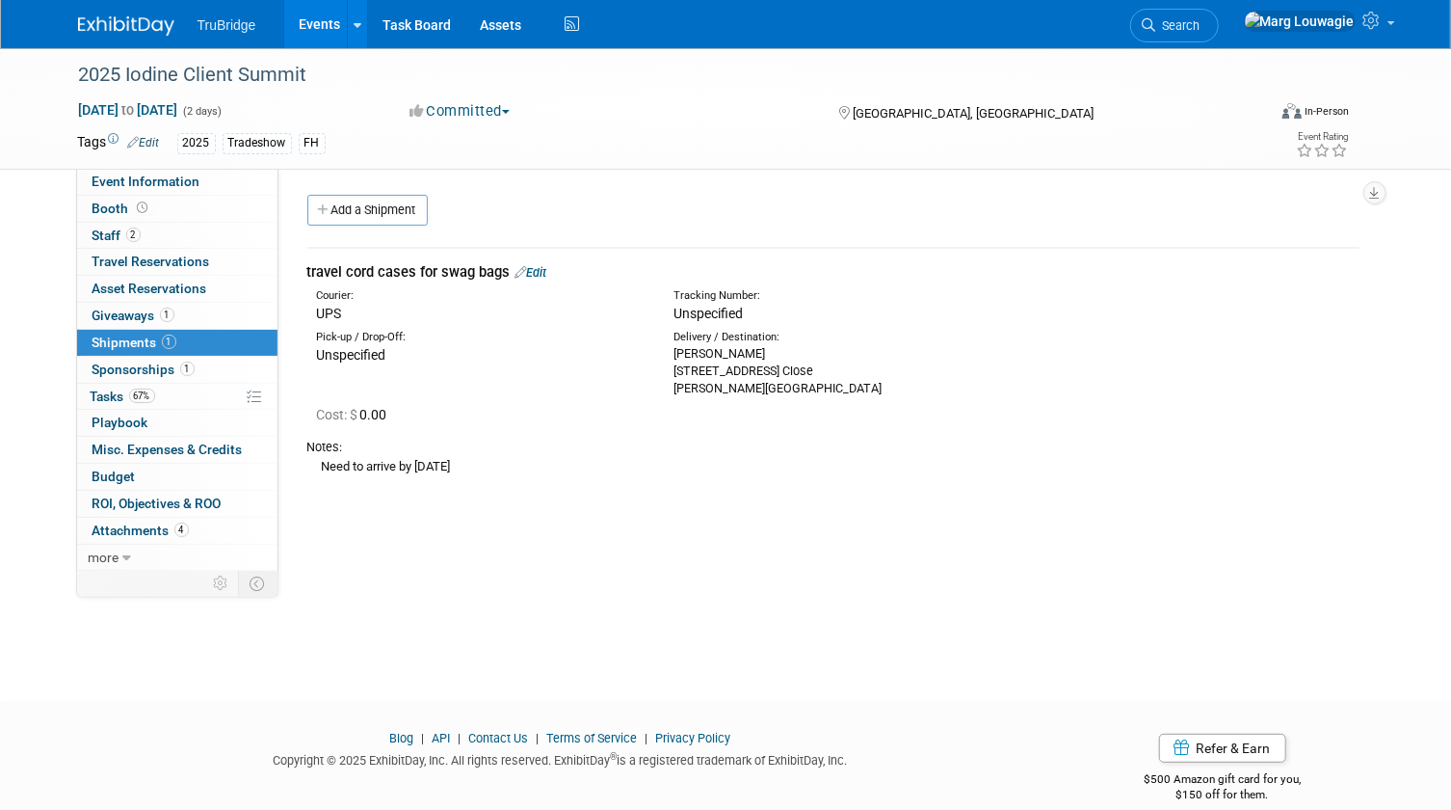
click at [753, 360] on div "Lori Drayer 125 Saint Ignaius Close Johns Creek, GA 30022" at bounding box center [838, 371] width 329 height 52
drag, startPoint x: 675, startPoint y: 352, endPoint x: 815, endPoint y: 388, distance: 145.4
click at [815, 388] on div "Lori Drayer 125 Saint Ignaius Close Johns Creek, GA 30022" at bounding box center [838, 371] width 329 height 52
drag, startPoint x: 815, startPoint y: 388, endPoint x: 742, endPoint y: 375, distance: 74.5
copy div "Lori Drayer 125 Saint Ignaius Close Johns Creek, GA 30022"
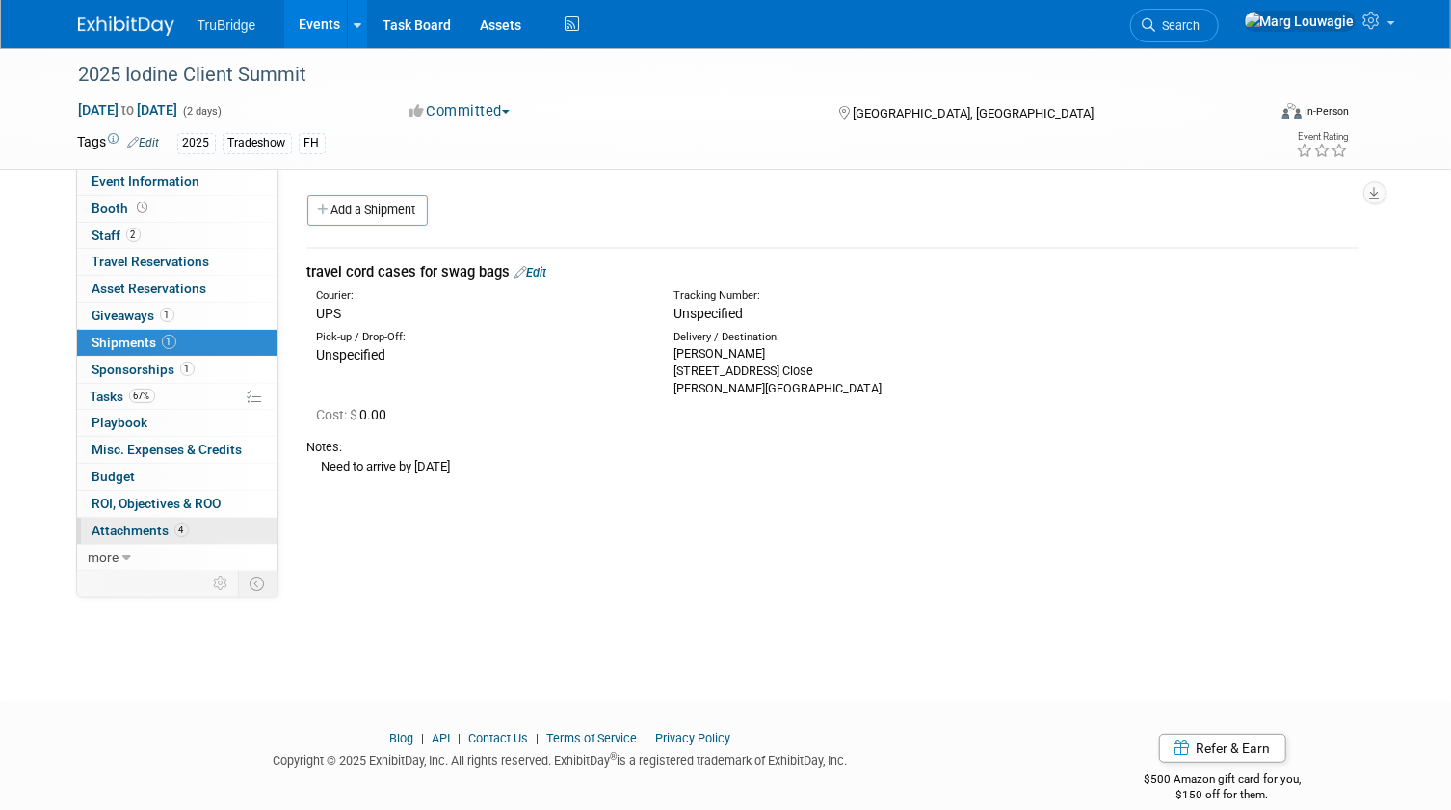
click at [152, 522] on span "Attachments 4" at bounding box center [141, 529] width 96 height 15
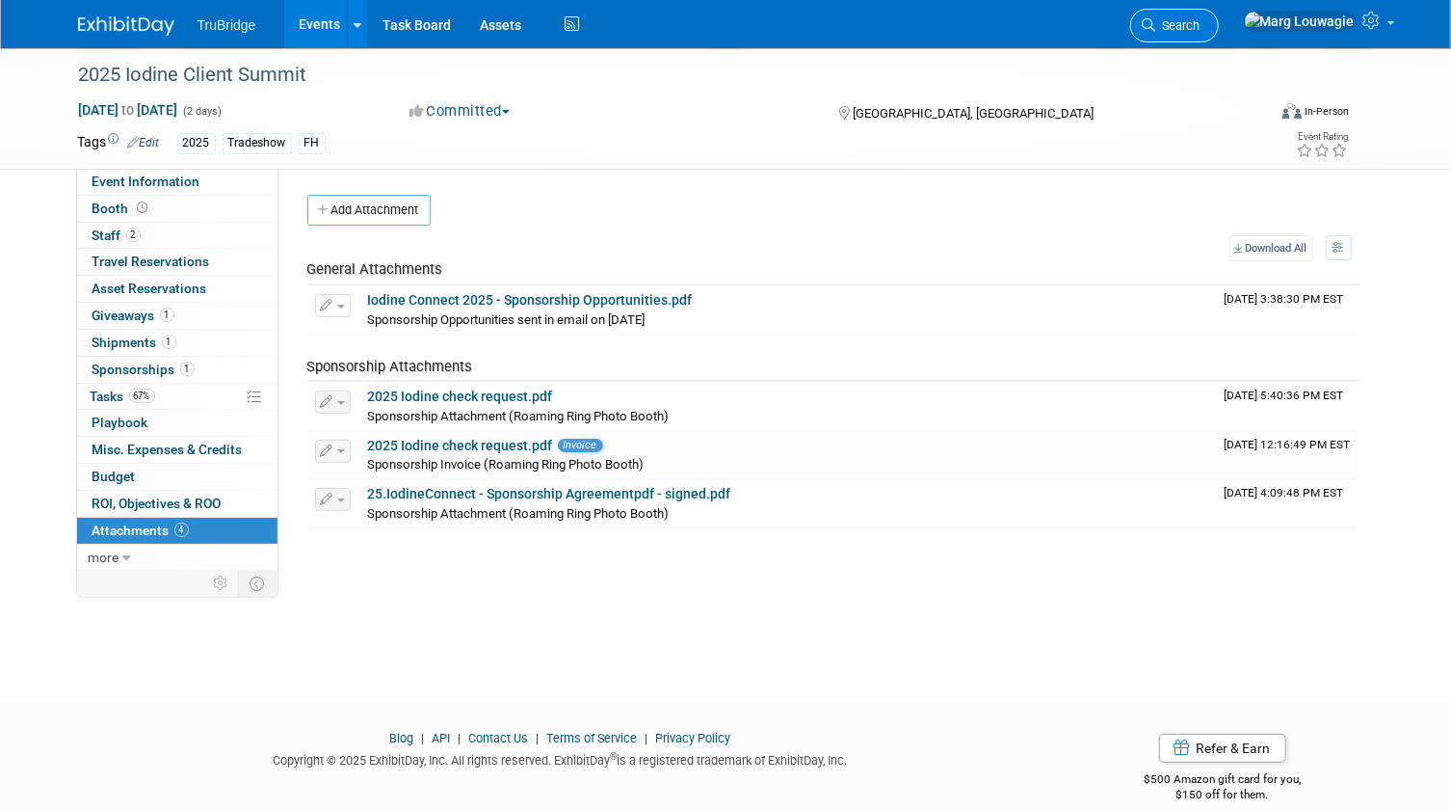
click at [1201, 25] on span "Search" at bounding box center [1179, 25] width 44 height 14
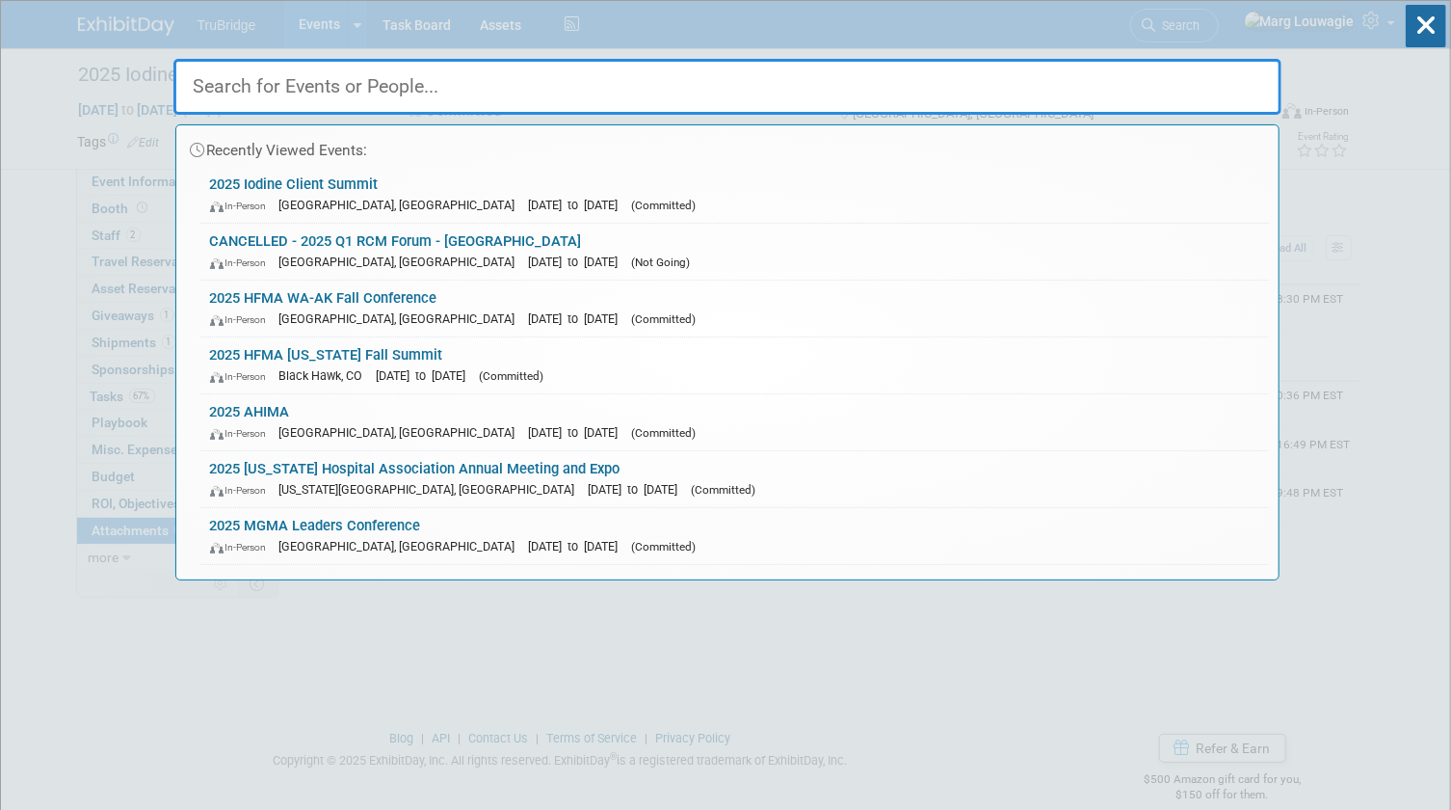
click at [1100, 91] on input "text" at bounding box center [727, 87] width 1108 height 56
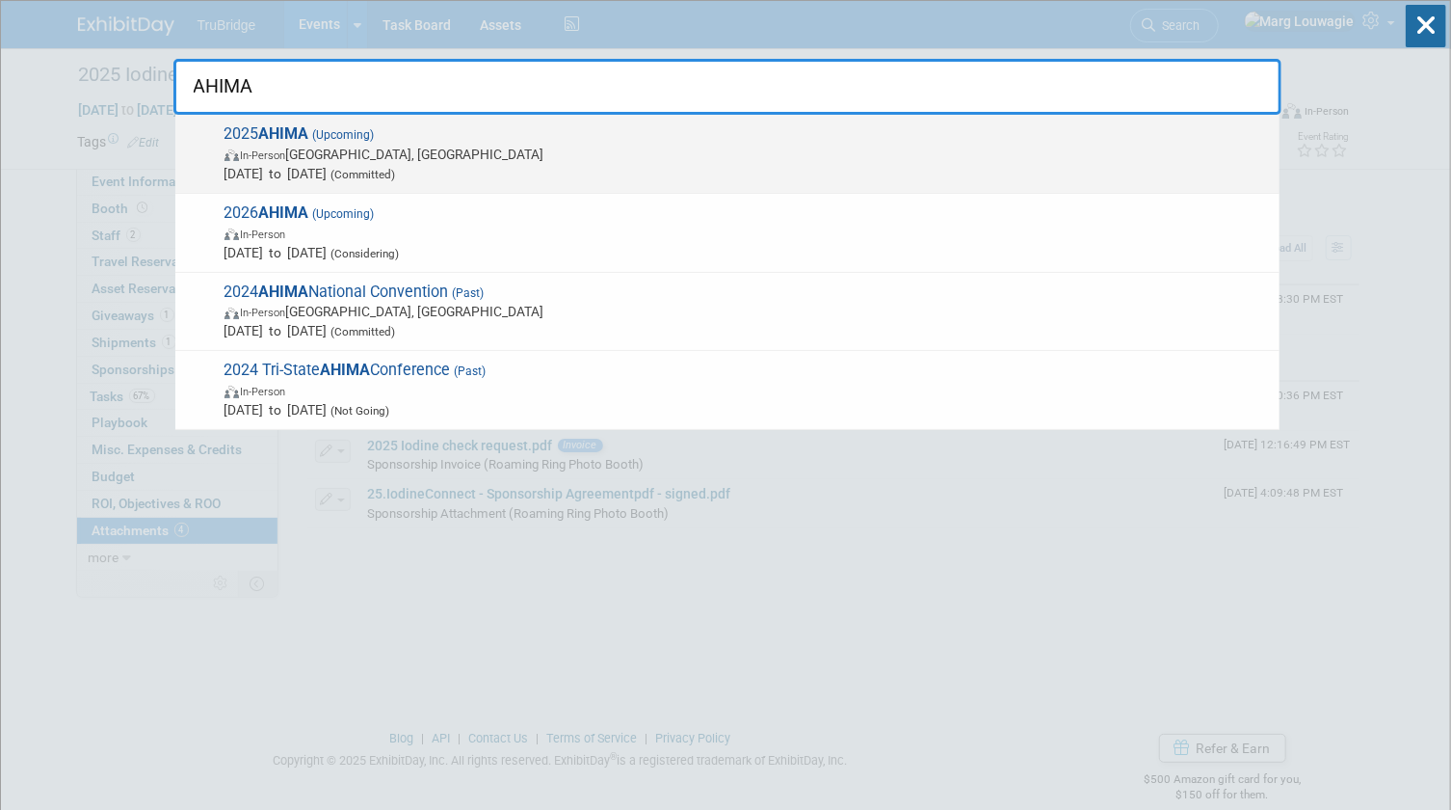
type input "AHIMA"
click at [360, 166] on span "Oct 12, 2025 to Oct 14, 2025 (Committed)" at bounding box center [748, 173] width 1046 height 19
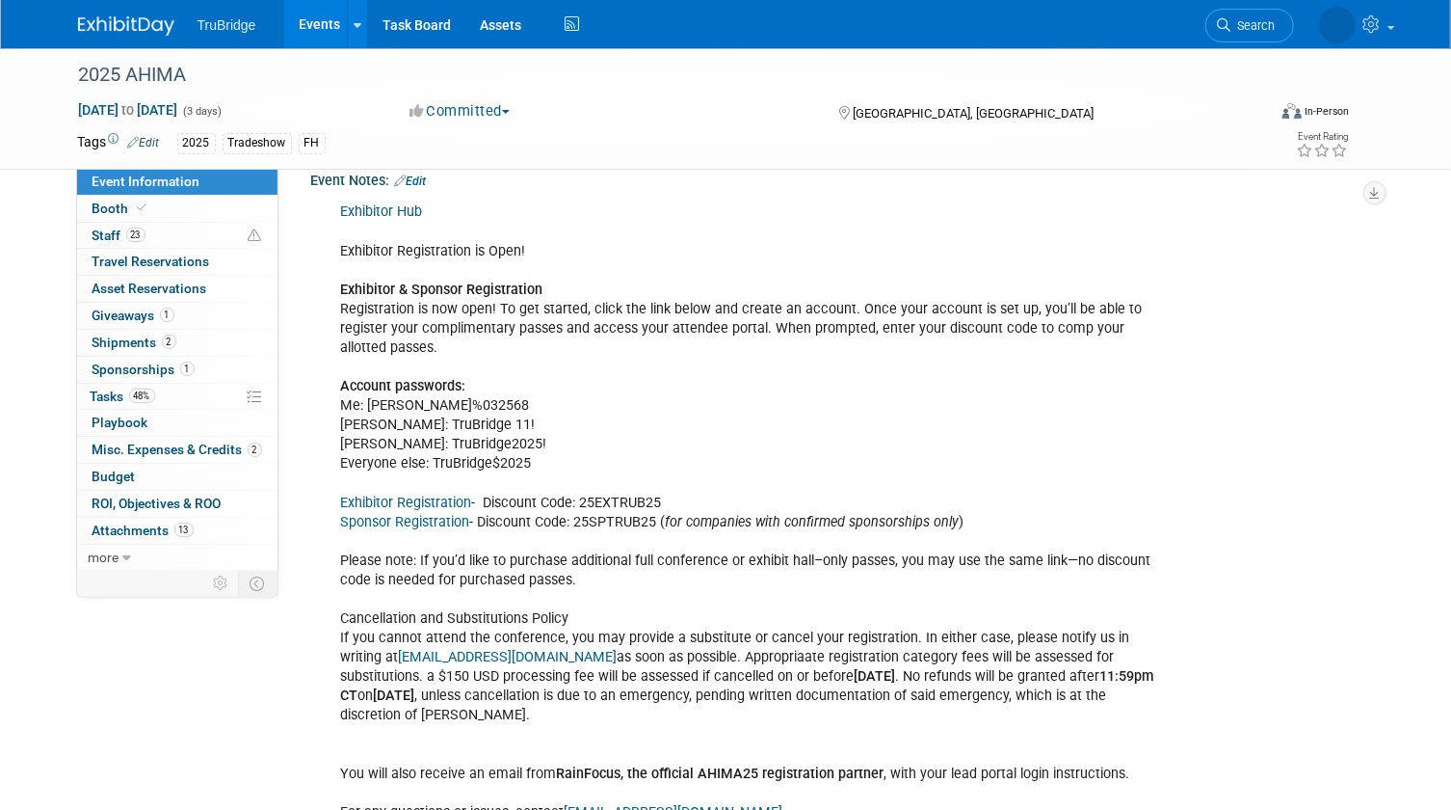
scroll to position [2190, 0]
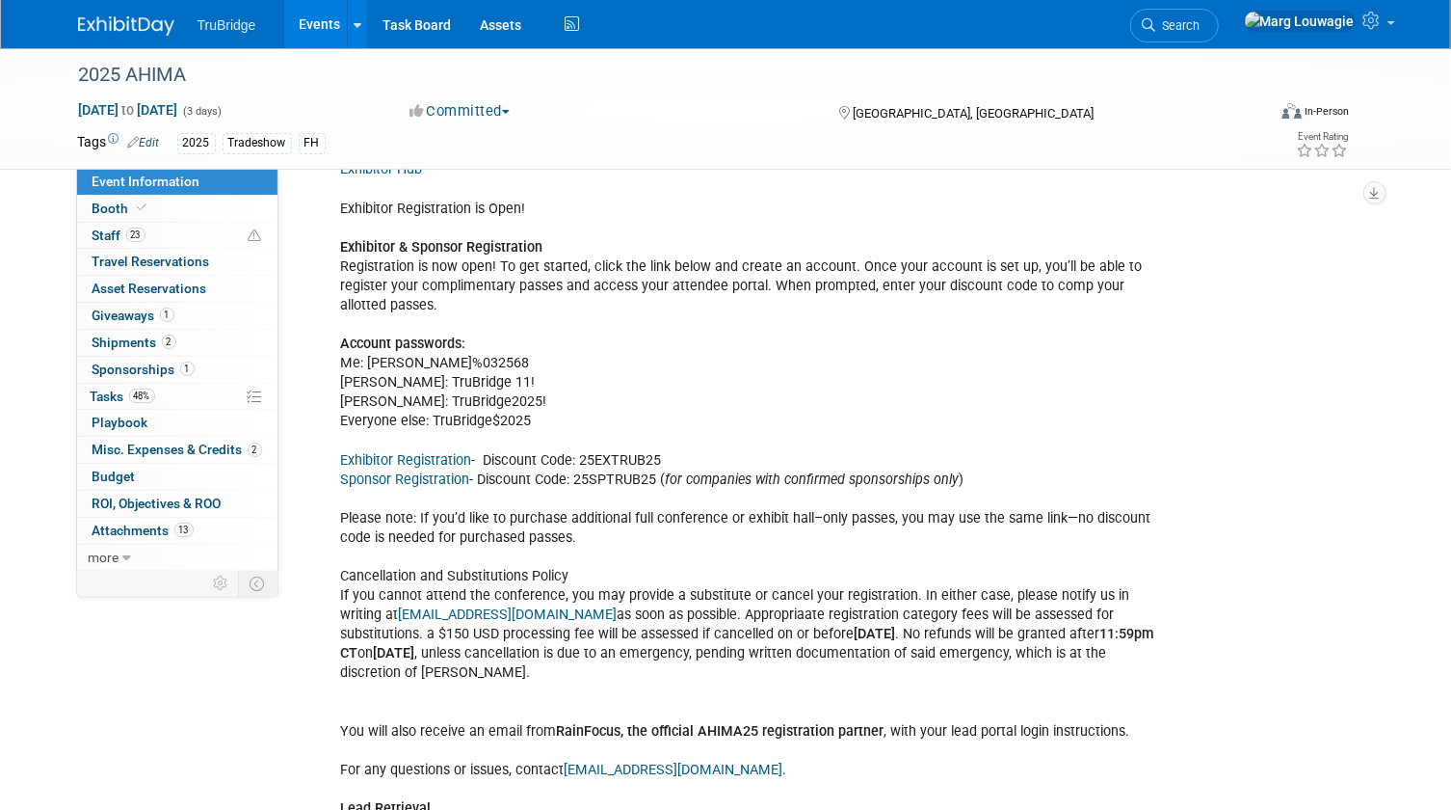
click at [410, 452] on link "Exhibitor Registration" at bounding box center [406, 460] width 131 height 16
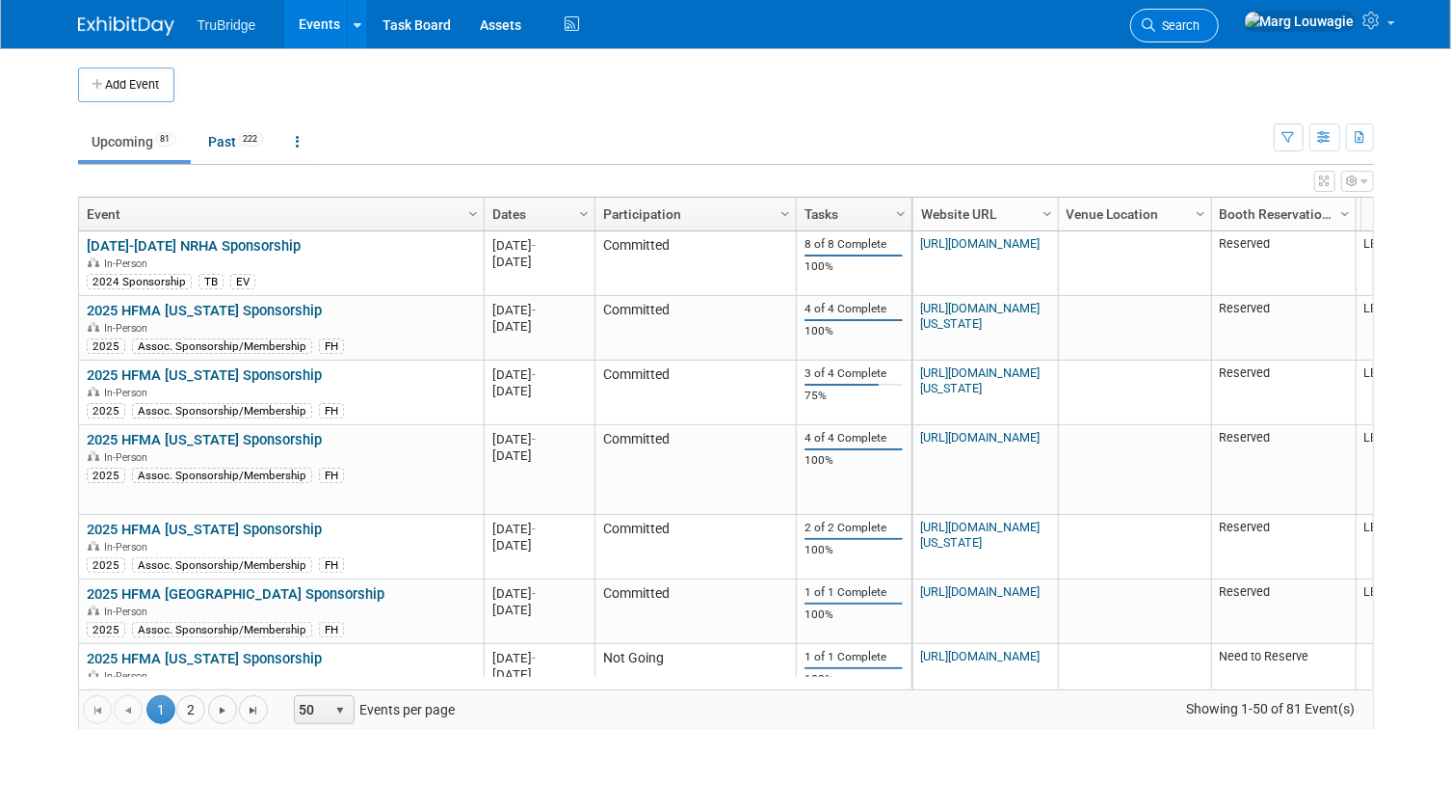
click at [1201, 30] on span "Search" at bounding box center [1179, 25] width 44 height 14
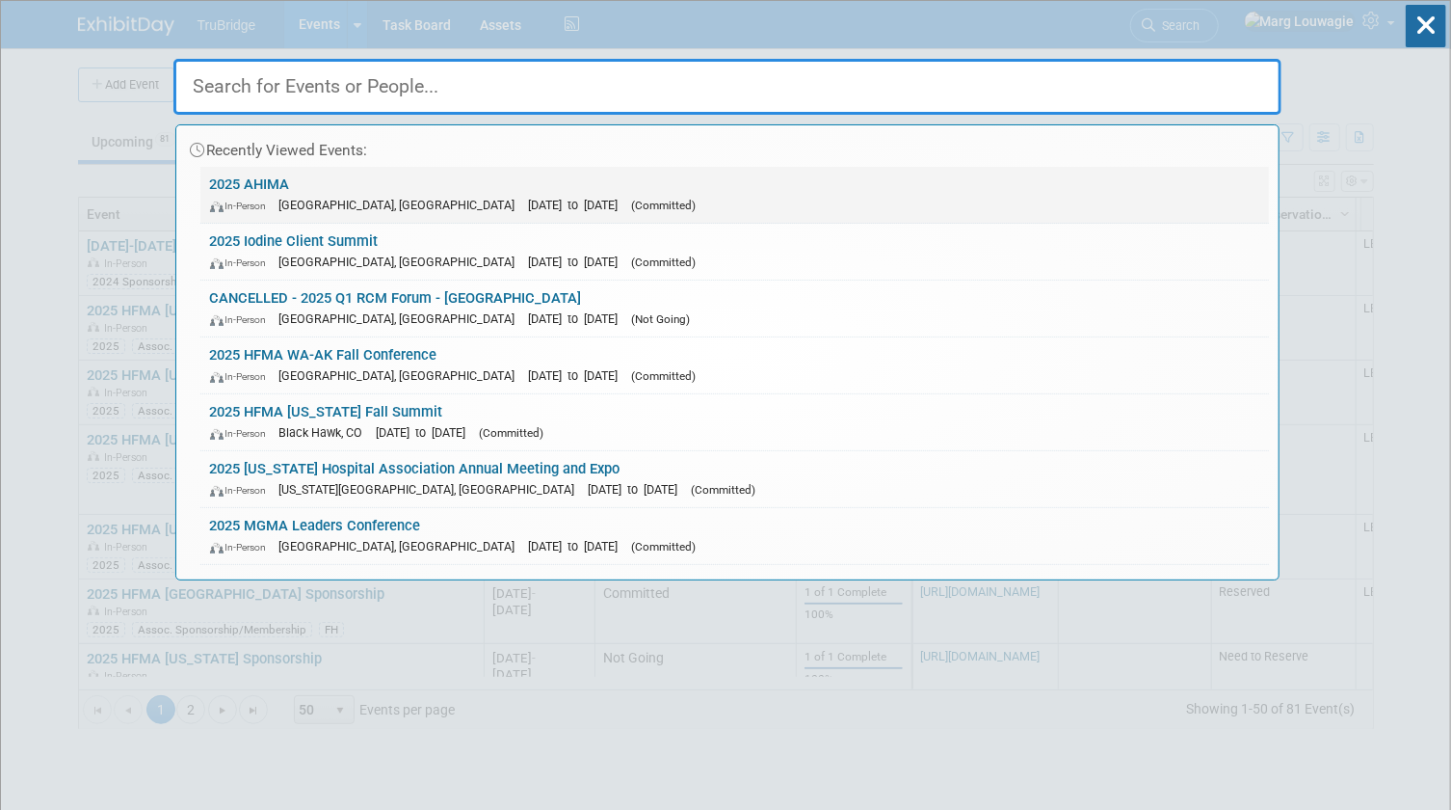
click at [632, 199] on span "(Committed)" at bounding box center [664, 205] width 65 height 13
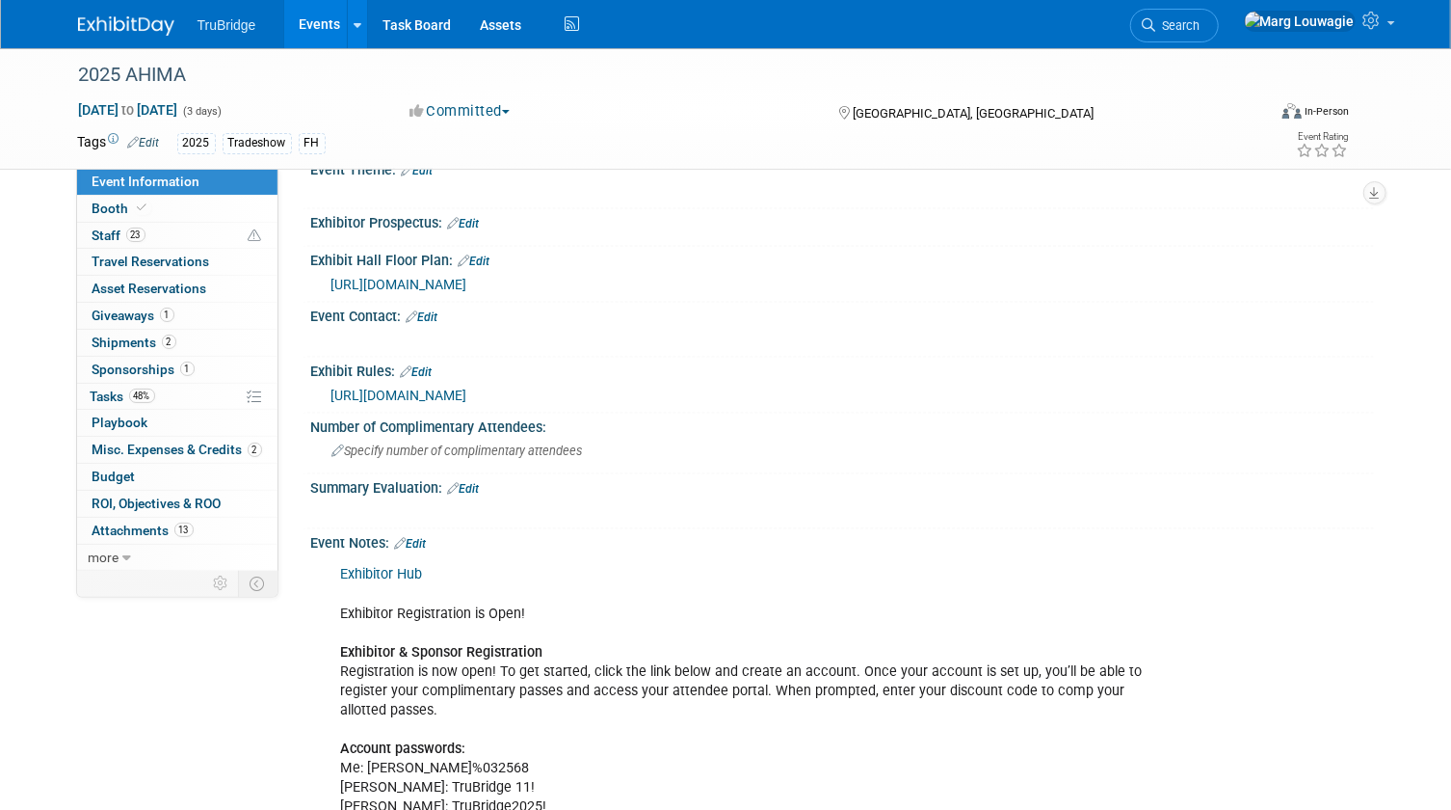
scroll to position [1840, 0]
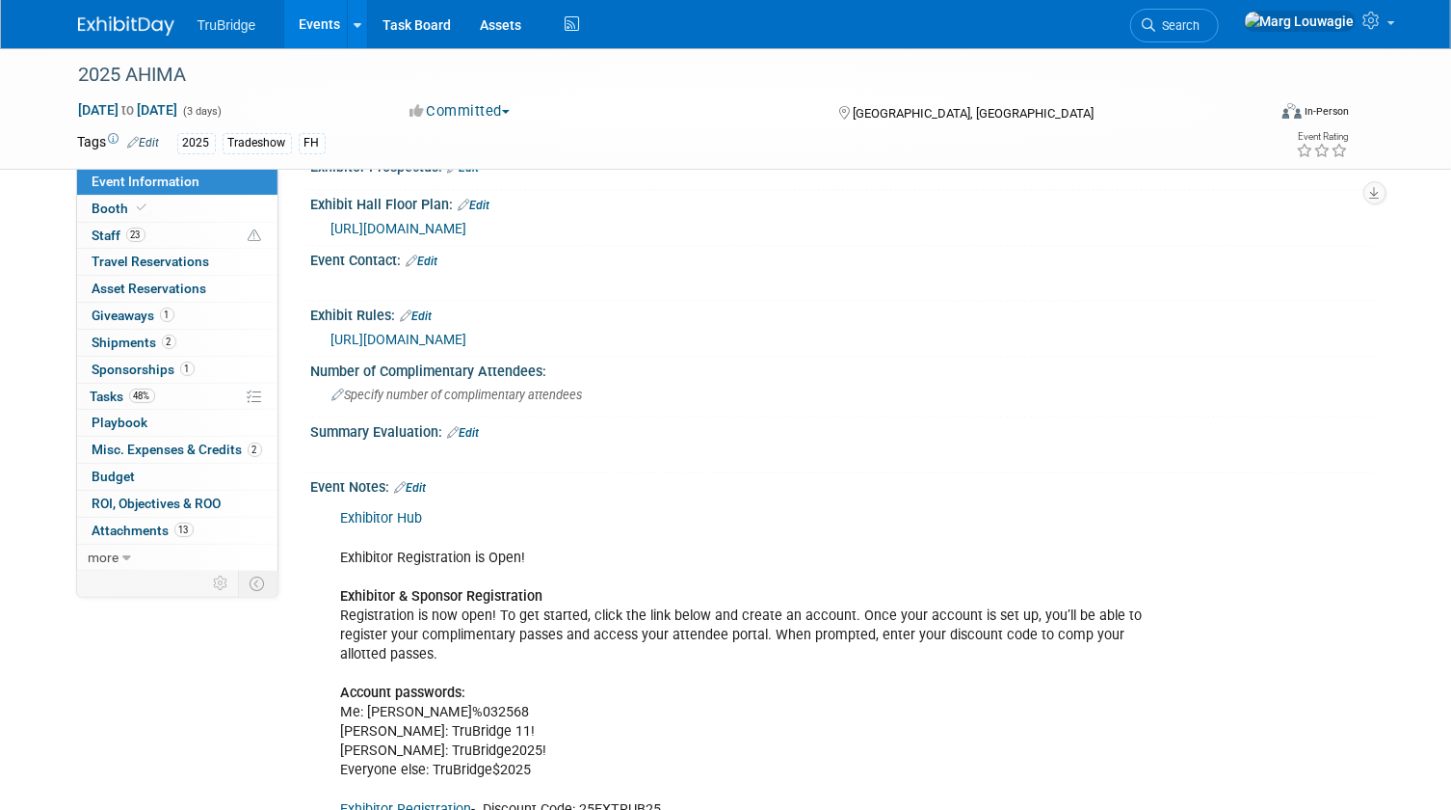
click at [418, 511] on link "Exhibitor Hub" at bounding box center [382, 519] width 82 height 16
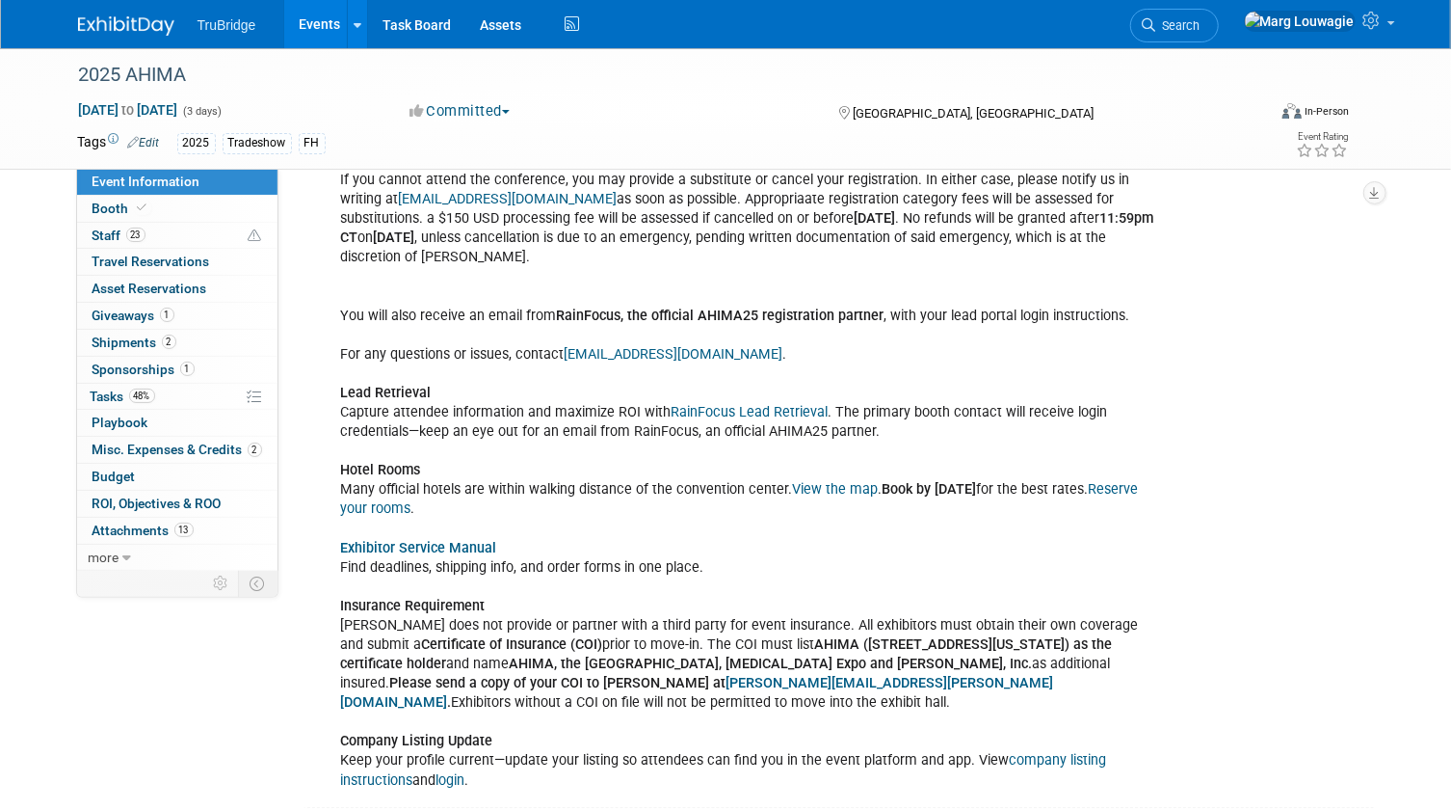
scroll to position [2628, 0]
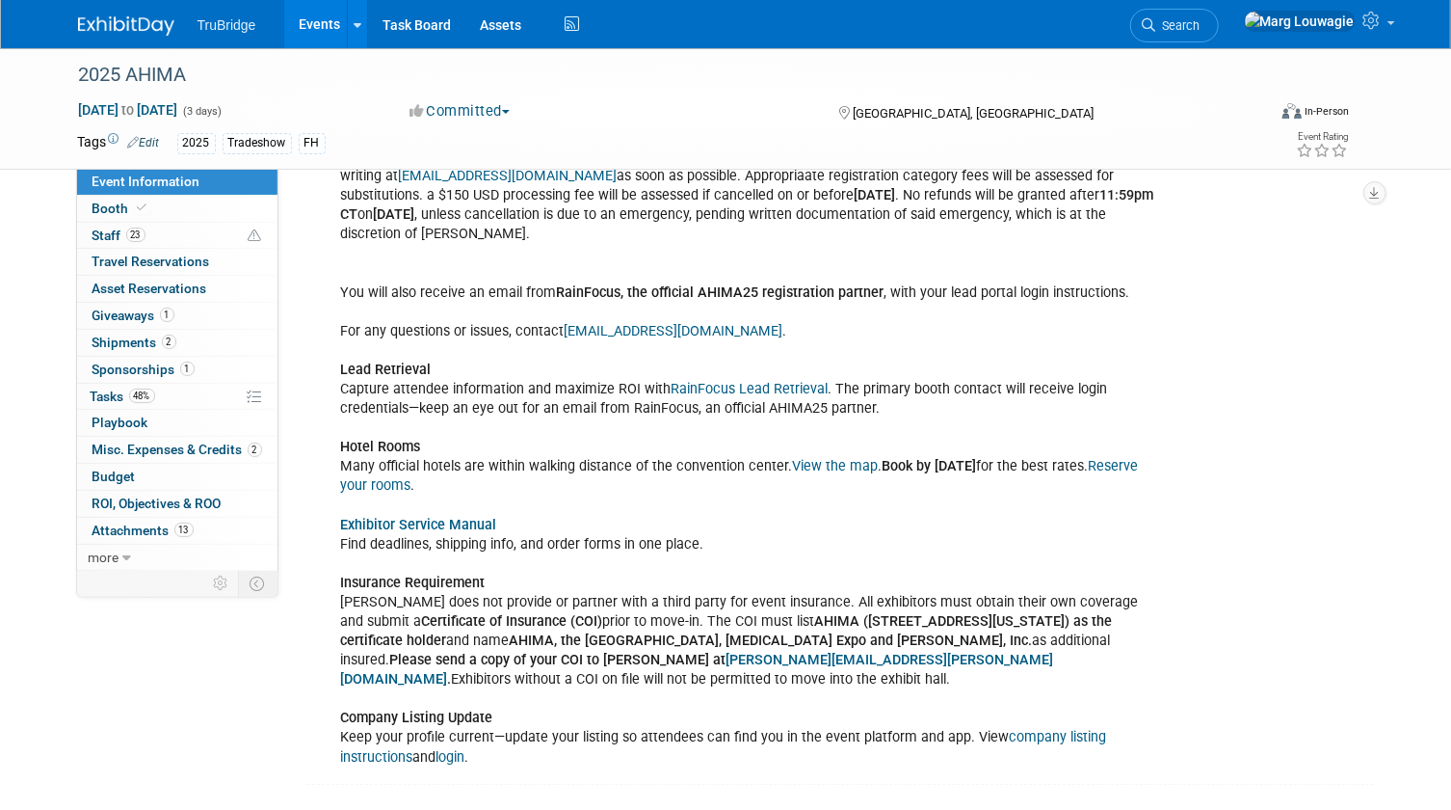
click at [459, 517] on link "Exhibitor Service Manual" at bounding box center [419, 525] width 156 height 16
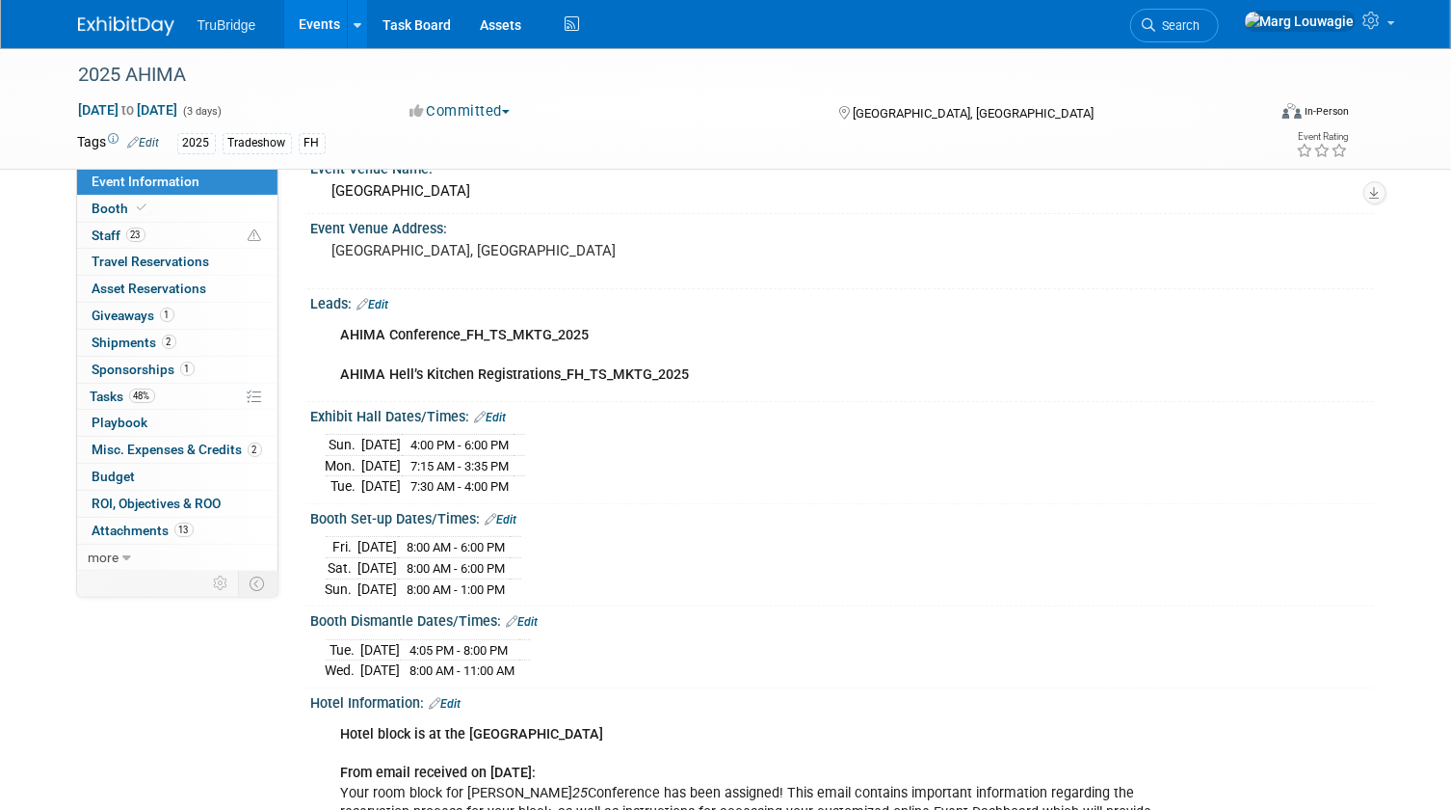
scroll to position [0, 0]
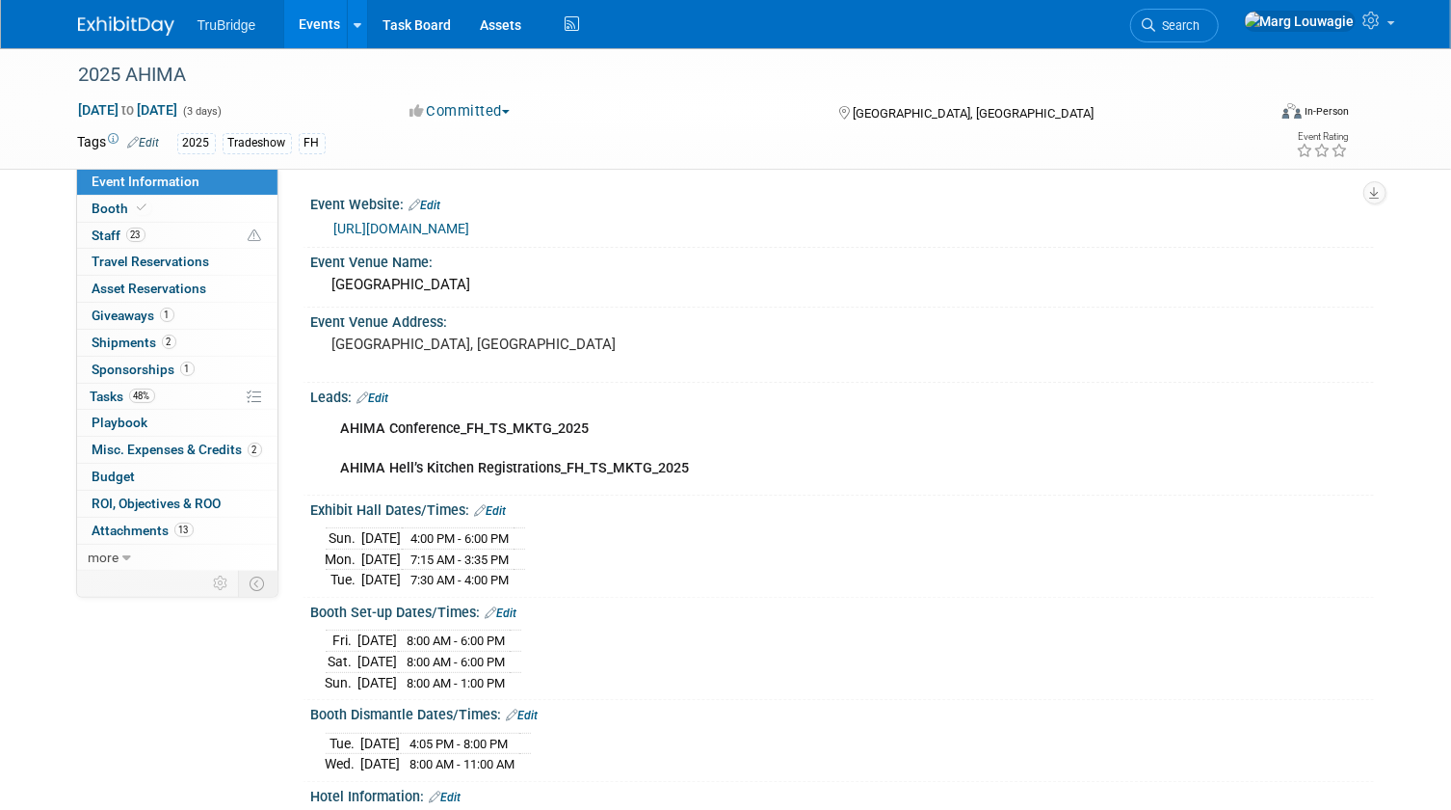
click at [452, 223] on link "https://conference.ahima.org/" at bounding box center [402, 228] width 136 height 15
click at [111, 231] on span "Staff 23" at bounding box center [119, 234] width 53 height 15
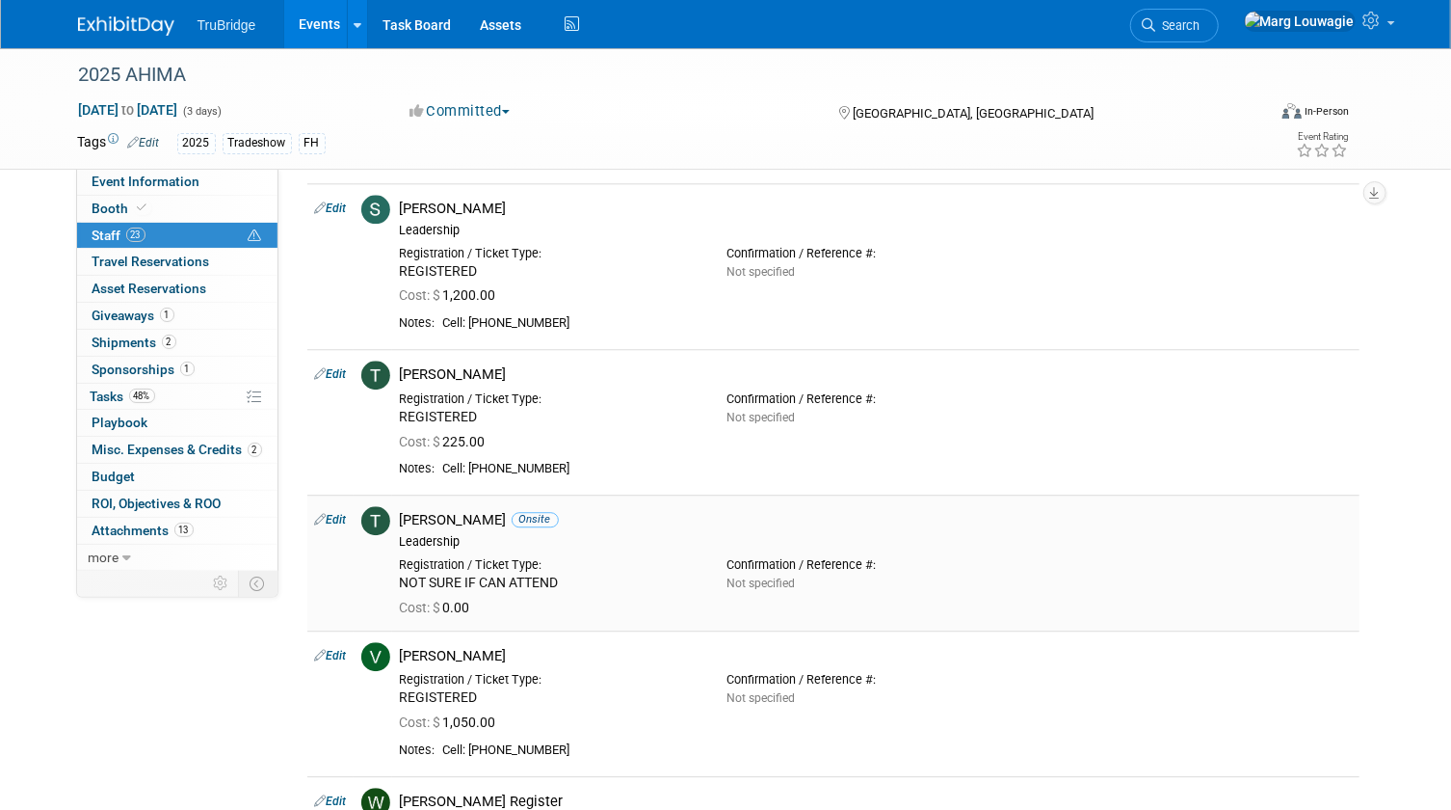
scroll to position [2453, 0]
